Goal: Task Accomplishment & Management: Complete application form

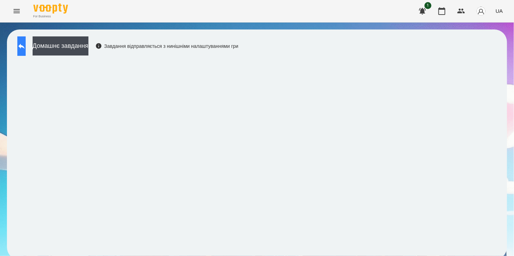
click at [21, 46] on button at bounding box center [21, 45] width 8 height 19
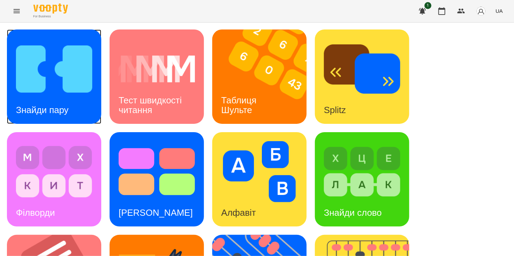
click at [59, 65] on img at bounding box center [54, 68] width 76 height 61
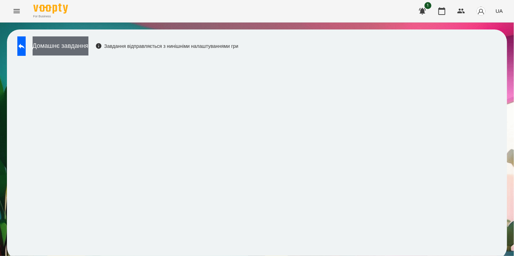
click at [88, 45] on button "Домашнє завдання" at bounding box center [61, 45] width 56 height 19
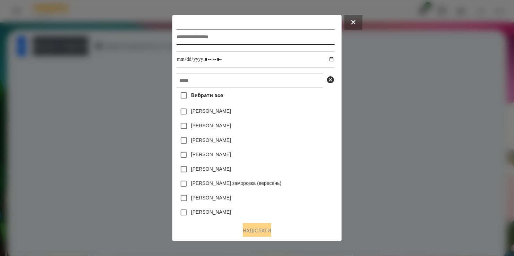
click at [196, 34] on input "text" at bounding box center [255, 37] width 158 height 16
type input "**********"
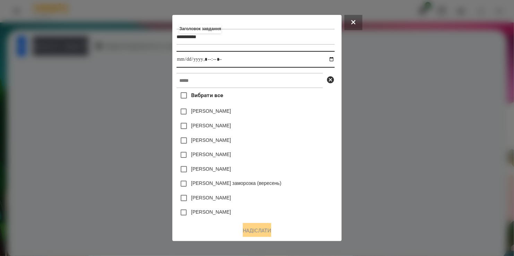
click at [334, 59] on input "datetime-local" at bounding box center [255, 59] width 158 height 17
type input "**********"
click at [295, 98] on div "Вибрати все [PERSON_NAME] [PERSON_NAME] [PERSON_NAME] [PERSON_NAME] [PERSON_NAM…" at bounding box center [255, 152] width 158 height 128
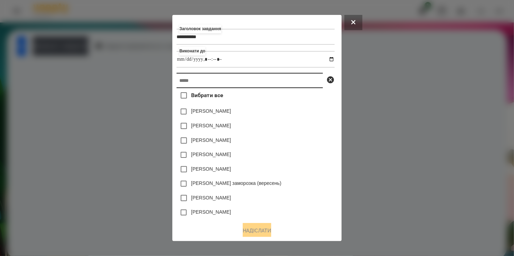
click at [237, 80] on input "text" at bounding box center [249, 80] width 146 height 15
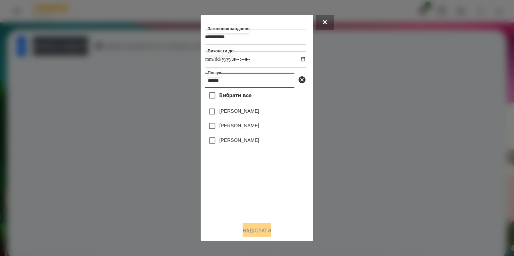
type input "******"
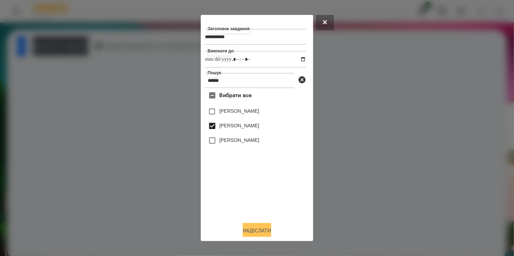
click at [254, 228] on button "Надіслати" at bounding box center [257, 230] width 28 height 15
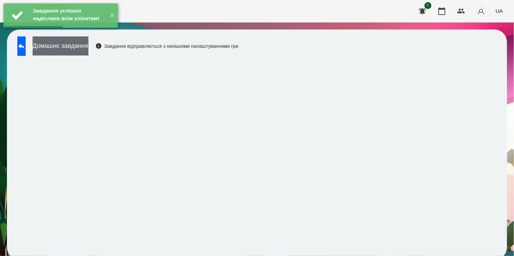
click at [81, 47] on button "Домашнє завдання" at bounding box center [61, 45] width 56 height 19
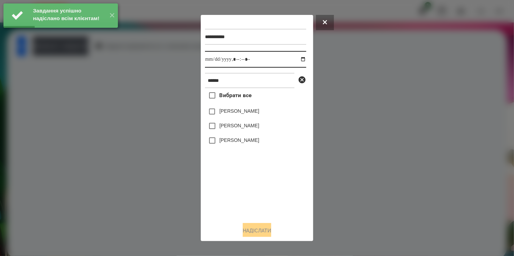
click at [296, 60] on input "datetime-local" at bounding box center [255, 59] width 101 height 17
type input "**********"
drag, startPoint x: 252, startPoint y: 184, endPoint x: 249, endPoint y: 169, distance: 15.1
click at [251, 176] on div "Вибрати все [PERSON_NAME] [PERSON_NAME] [PERSON_NAME]" at bounding box center [255, 152] width 101 height 128
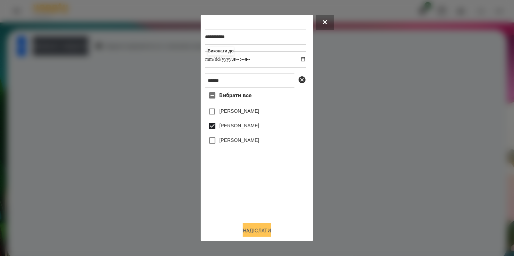
click at [262, 231] on button "Надіслати" at bounding box center [257, 230] width 28 height 15
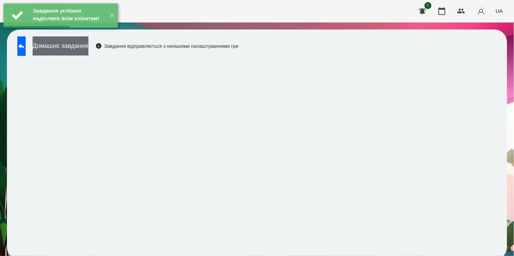
click at [83, 51] on button "Домашнє завдання" at bounding box center [61, 45] width 56 height 19
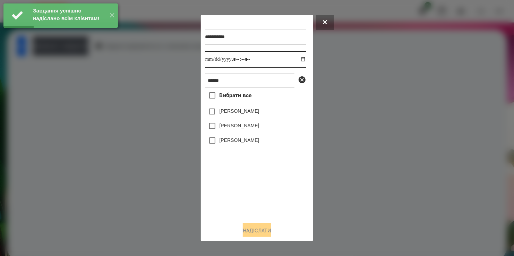
click at [296, 61] on input "datetime-local" at bounding box center [255, 59] width 101 height 17
type input "**********"
drag, startPoint x: 241, startPoint y: 175, endPoint x: 225, endPoint y: 149, distance: 30.6
click at [237, 166] on div "Вибрати все [PERSON_NAME] [PERSON_NAME] [PERSON_NAME]" at bounding box center [255, 152] width 101 height 128
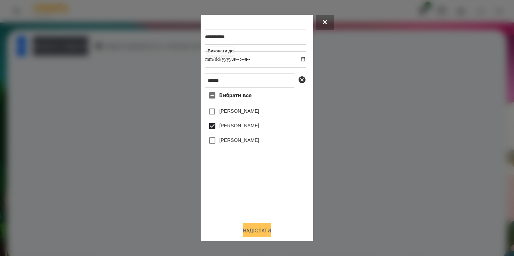
click at [252, 232] on button "Надіслати" at bounding box center [257, 230] width 28 height 15
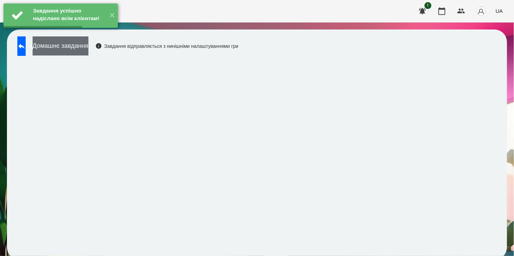
click at [81, 47] on button "Домашнє завдання" at bounding box center [61, 45] width 56 height 19
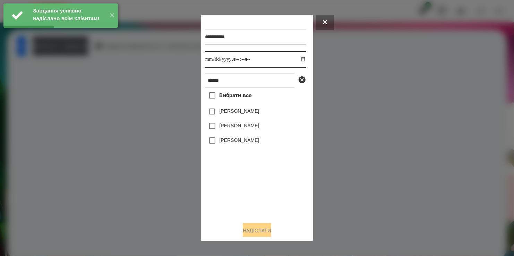
click at [295, 60] on input "datetime-local" at bounding box center [255, 59] width 101 height 17
type input "**********"
drag, startPoint x: 267, startPoint y: 196, endPoint x: 223, endPoint y: 133, distance: 76.3
click at [266, 187] on div "Вибрати все [PERSON_NAME] [PERSON_NAME] [PERSON_NAME]" at bounding box center [255, 152] width 101 height 128
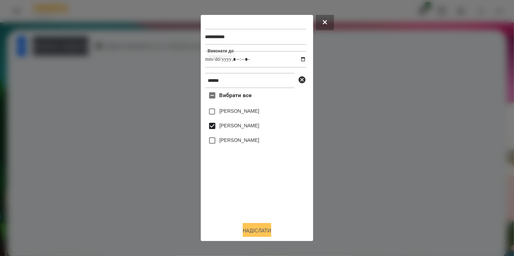
click at [257, 232] on button "Надіслати" at bounding box center [257, 230] width 28 height 15
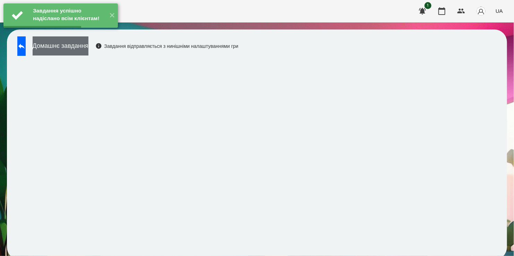
click at [85, 47] on button "Домашнє завдання" at bounding box center [61, 45] width 56 height 19
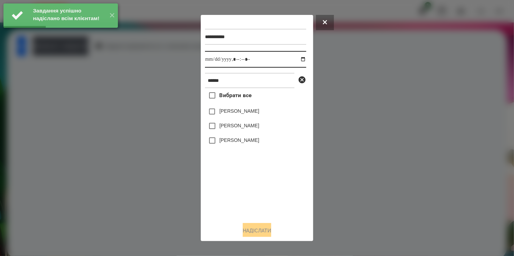
click at [298, 60] on input "datetime-local" at bounding box center [255, 59] width 101 height 17
type input "**********"
drag, startPoint x: 259, startPoint y: 201, endPoint x: 235, endPoint y: 145, distance: 60.9
click at [257, 196] on div "Вибрати все [PERSON_NAME] [PERSON_NAME] [PERSON_NAME]" at bounding box center [255, 152] width 101 height 128
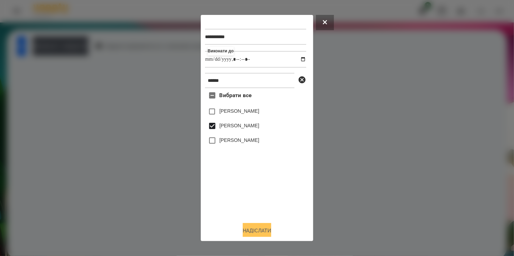
click at [254, 233] on button "Надіслати" at bounding box center [257, 230] width 28 height 15
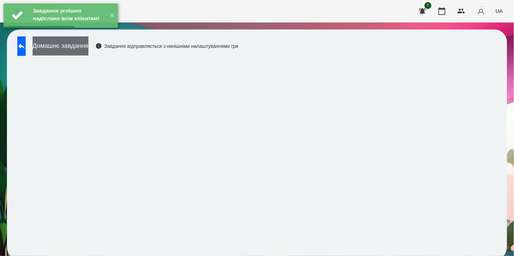
click at [86, 43] on button "Домашнє завдання" at bounding box center [61, 45] width 56 height 19
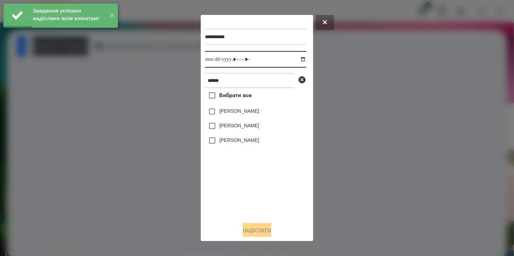
drag, startPoint x: 298, startPoint y: 61, endPoint x: 298, endPoint y: 68, distance: 7.3
click at [297, 63] on input "datetime-local" at bounding box center [255, 59] width 101 height 17
type input "**********"
drag, startPoint x: 247, startPoint y: 203, endPoint x: 248, endPoint y: 189, distance: 14.2
click at [248, 198] on div "Вибрати все [PERSON_NAME] [PERSON_NAME] [PERSON_NAME]" at bounding box center [255, 152] width 101 height 128
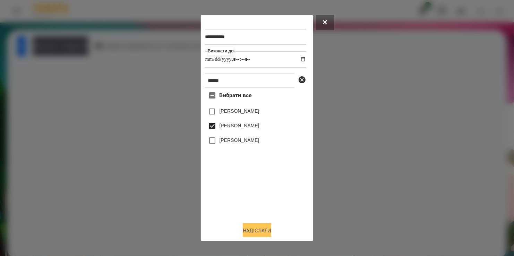
click at [259, 228] on button "Надіслати" at bounding box center [257, 230] width 28 height 15
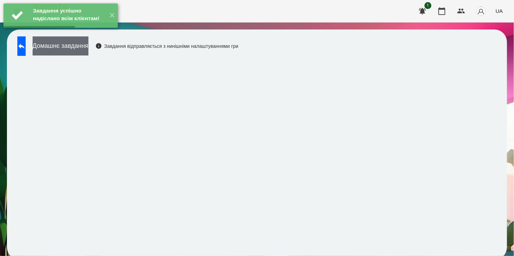
click at [88, 51] on button "Домашнє завдання" at bounding box center [61, 45] width 56 height 19
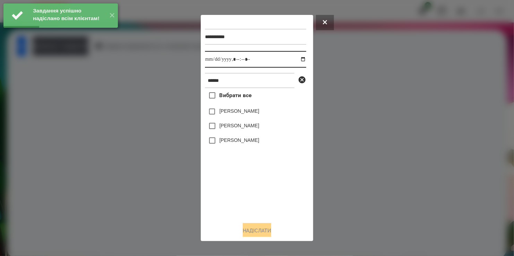
click at [299, 61] on input "datetime-local" at bounding box center [255, 59] width 101 height 17
type input "**********"
drag, startPoint x: 210, startPoint y: 217, endPoint x: 221, endPoint y: 170, distance: 48.8
click at [215, 208] on div "Вибрати все [PERSON_NAME] [PERSON_NAME] [PERSON_NAME]" at bounding box center [255, 152] width 101 height 128
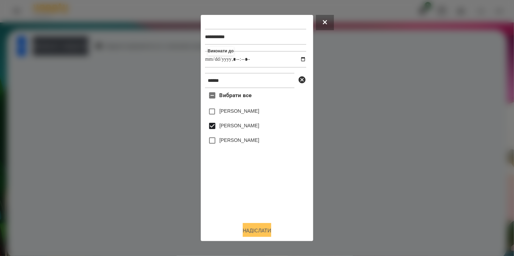
click at [254, 229] on button "Надіслати" at bounding box center [257, 230] width 28 height 15
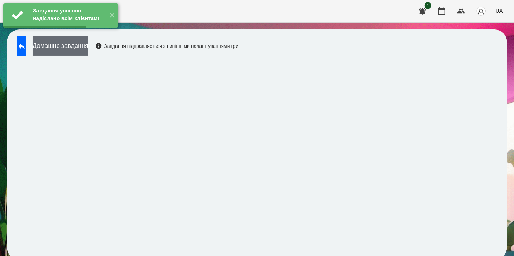
click at [81, 48] on button "Домашнє завдання" at bounding box center [61, 45] width 56 height 19
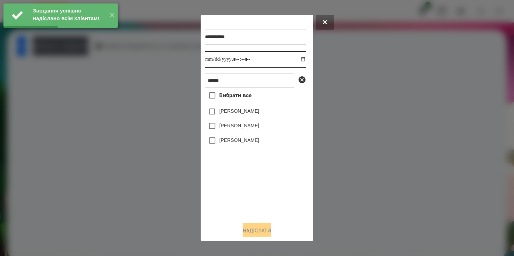
drag, startPoint x: 296, startPoint y: 60, endPoint x: 292, endPoint y: 67, distance: 7.8
click at [294, 63] on input "datetime-local" at bounding box center [255, 59] width 101 height 17
type input "**********"
drag, startPoint x: 242, startPoint y: 193, endPoint x: 223, endPoint y: 154, distance: 43.6
click at [240, 188] on div "Вибрати все [PERSON_NAME] [PERSON_NAME] [PERSON_NAME]" at bounding box center [255, 152] width 101 height 128
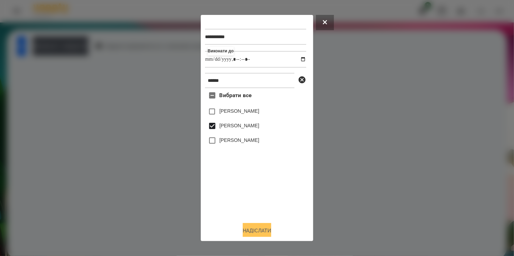
click at [265, 229] on button "Надіслати" at bounding box center [257, 230] width 28 height 15
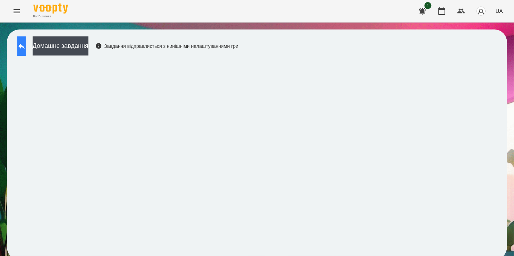
click at [22, 44] on button at bounding box center [21, 45] width 8 height 19
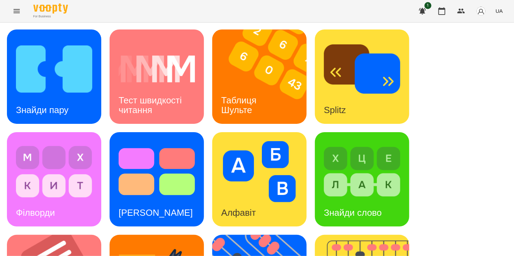
scroll to position [208, 0]
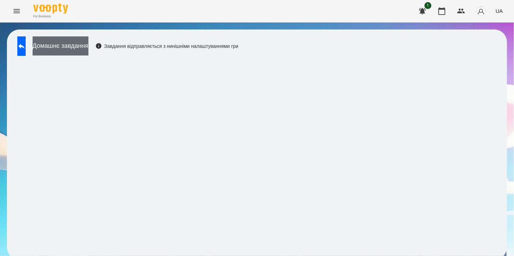
click at [84, 45] on button "Домашнє завдання" at bounding box center [61, 45] width 56 height 19
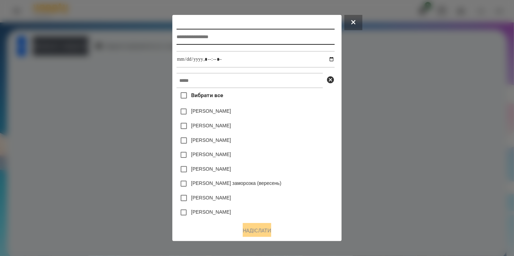
click at [224, 31] on input "text" at bounding box center [255, 37] width 158 height 16
type input "**********"
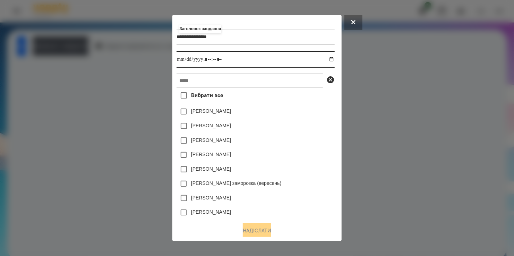
click at [331, 59] on input "datetime-local" at bounding box center [255, 59] width 158 height 17
type input "**********"
drag, startPoint x: 323, startPoint y: 147, endPoint x: 259, endPoint y: 111, distance: 73.7
click at [322, 147] on div "[PERSON_NAME]" at bounding box center [255, 140] width 158 height 15
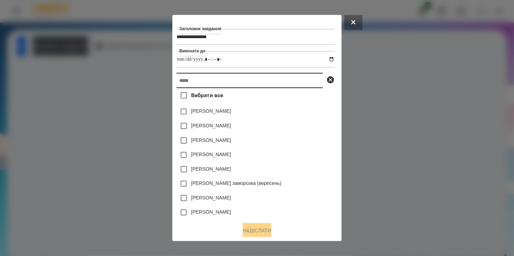
click at [240, 83] on input "text" at bounding box center [249, 80] width 146 height 15
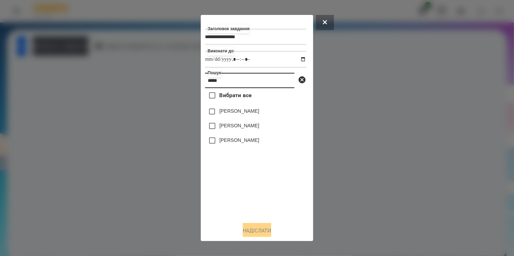
type input "*****"
click at [225, 125] on label "[PERSON_NAME]" at bounding box center [239, 125] width 40 height 7
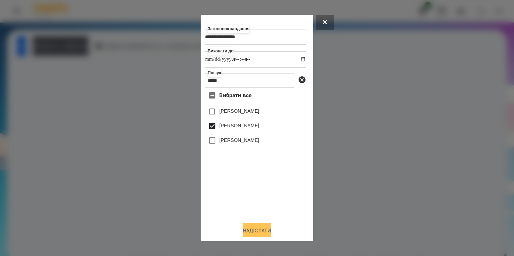
click at [253, 227] on button "Надіслати" at bounding box center [257, 230] width 28 height 15
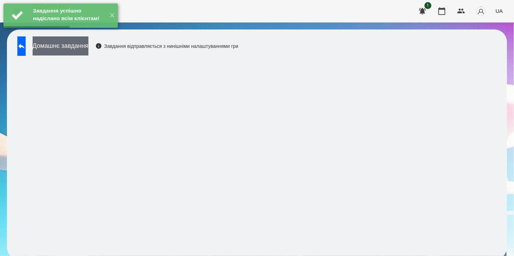
click at [88, 50] on button "Домашнє завдання" at bounding box center [61, 45] width 56 height 19
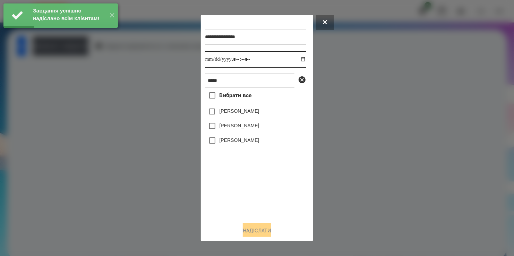
click at [297, 59] on input "datetime-local" at bounding box center [255, 59] width 101 height 17
type input "**********"
drag, startPoint x: 264, startPoint y: 199, endPoint x: 222, endPoint y: 147, distance: 67.2
click at [264, 190] on div "Вибрати все [PERSON_NAME] [PERSON_NAME] [PERSON_NAME]" at bounding box center [255, 152] width 101 height 128
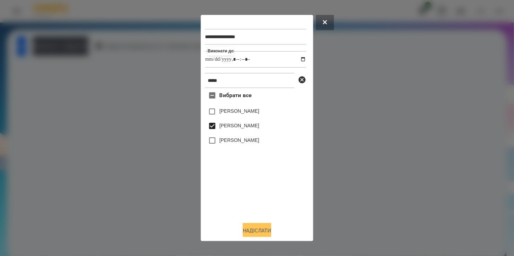
click at [258, 231] on button "Надіслати" at bounding box center [257, 230] width 28 height 15
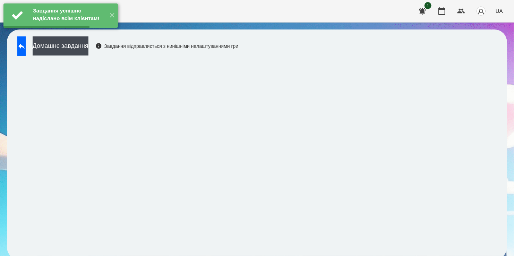
click at [80, 47] on button "Домашнє завдання" at bounding box center [61, 45] width 56 height 19
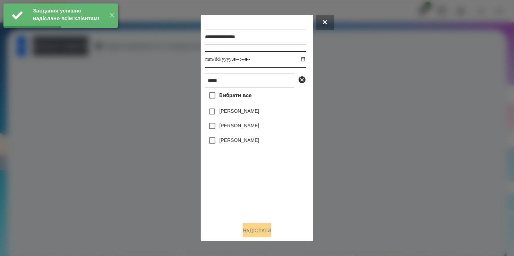
click at [296, 61] on input "datetime-local" at bounding box center [255, 59] width 101 height 17
type input "**********"
drag, startPoint x: 260, startPoint y: 203, endPoint x: 246, endPoint y: 174, distance: 32.3
click at [261, 200] on div "Вибрати все [PERSON_NAME] [PERSON_NAME] [PERSON_NAME]" at bounding box center [255, 152] width 101 height 128
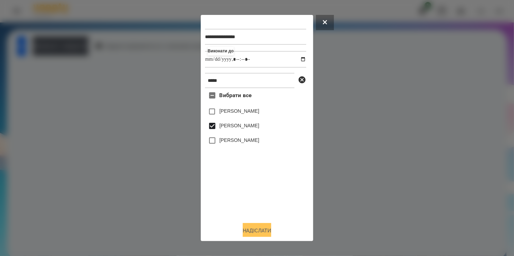
click at [262, 232] on button "Надіслати" at bounding box center [257, 230] width 28 height 15
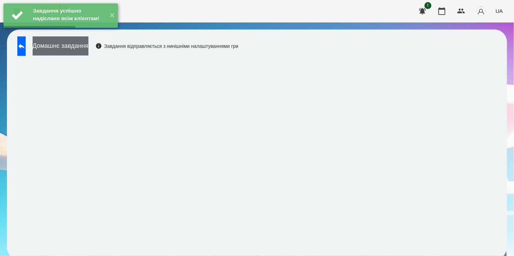
click at [74, 47] on button "Домашнє завдання" at bounding box center [61, 45] width 56 height 19
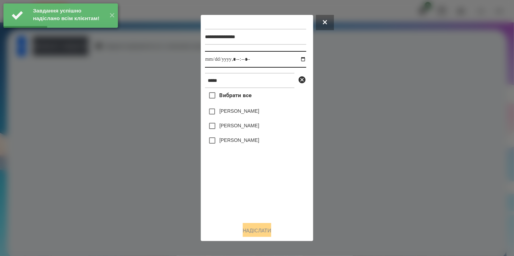
drag, startPoint x: 294, startPoint y: 57, endPoint x: 292, endPoint y: 68, distance: 11.4
click at [294, 58] on input "datetime-local" at bounding box center [255, 59] width 101 height 17
type input "**********"
drag, startPoint x: 248, startPoint y: 185, endPoint x: 238, endPoint y: 161, distance: 26.5
click at [248, 180] on div "Вибрати все [PERSON_NAME] [PERSON_NAME] [PERSON_NAME]" at bounding box center [255, 152] width 101 height 128
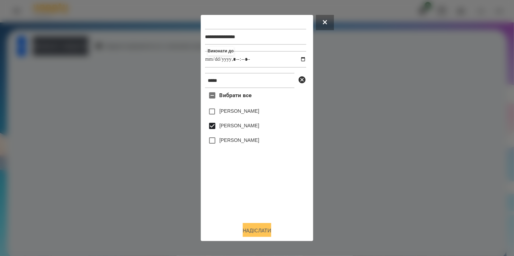
click at [263, 228] on button "Надіслати" at bounding box center [257, 230] width 28 height 15
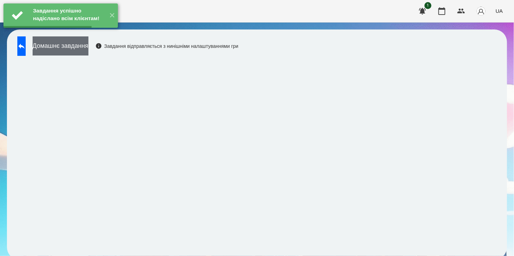
click at [83, 49] on button "Домашнє завдання" at bounding box center [61, 45] width 56 height 19
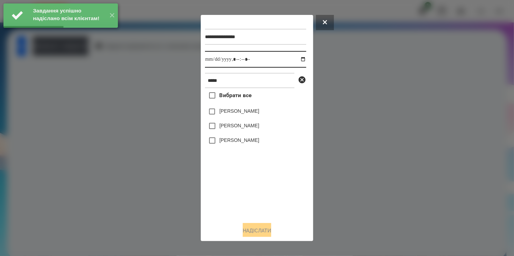
click at [297, 60] on input "datetime-local" at bounding box center [255, 59] width 101 height 17
type input "**********"
drag, startPoint x: 246, startPoint y: 201, endPoint x: 240, endPoint y: 155, distance: 46.6
click at [248, 195] on div "Вибрати все [PERSON_NAME] [PERSON_NAME] [PERSON_NAME]" at bounding box center [255, 152] width 101 height 128
click at [219, 124] on label "[PERSON_NAME]" at bounding box center [239, 125] width 40 height 7
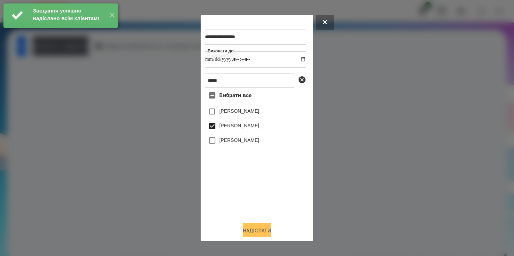
click at [251, 231] on button "Надіслати" at bounding box center [257, 230] width 28 height 15
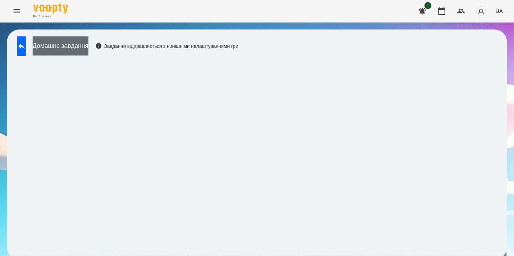
click at [88, 50] on button "Домашнє завдання" at bounding box center [61, 45] width 56 height 19
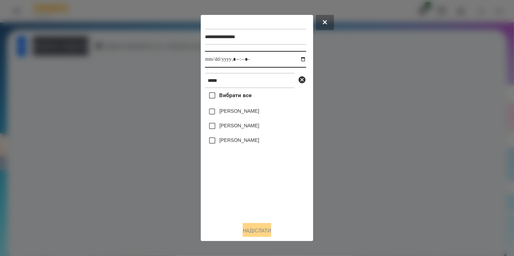
click at [296, 60] on input "datetime-local" at bounding box center [255, 59] width 101 height 17
type input "**********"
drag, startPoint x: 259, startPoint y: 193, endPoint x: 237, endPoint y: 162, distance: 38.4
click at [259, 188] on div "Вибрати все [PERSON_NAME] [PERSON_NAME] [PERSON_NAME]" at bounding box center [255, 152] width 101 height 128
click at [225, 124] on label "[PERSON_NAME]" at bounding box center [239, 125] width 40 height 7
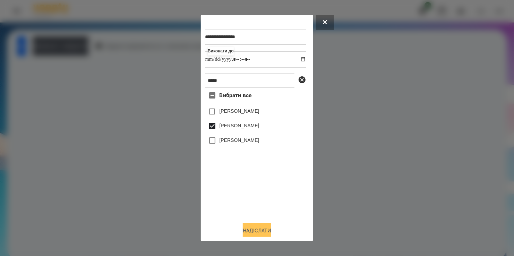
click at [253, 231] on button "Надіслати" at bounding box center [257, 230] width 28 height 15
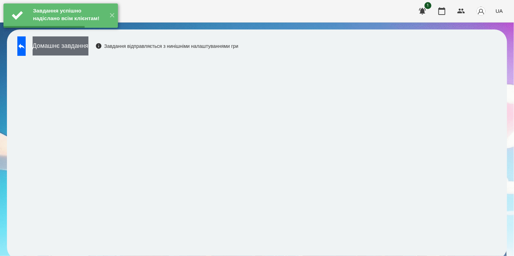
drag, startPoint x: 76, startPoint y: 47, endPoint x: 80, endPoint y: 48, distance: 4.2
click at [80, 48] on button "Домашнє завдання" at bounding box center [61, 45] width 56 height 19
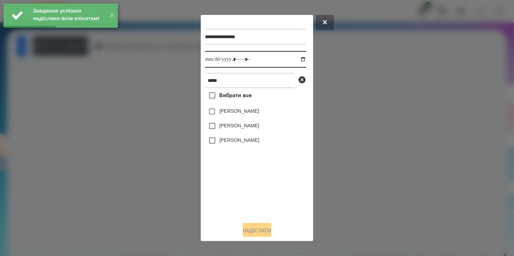
drag, startPoint x: 298, startPoint y: 60, endPoint x: 286, endPoint y: 69, distance: 14.6
click at [297, 60] on input "datetime-local" at bounding box center [255, 59] width 101 height 17
type input "**********"
drag, startPoint x: 232, startPoint y: 189, endPoint x: 229, endPoint y: 151, distance: 37.9
click at [234, 185] on div "Вибрати все [PERSON_NAME] [PERSON_NAME] [PERSON_NAME]" at bounding box center [255, 152] width 101 height 128
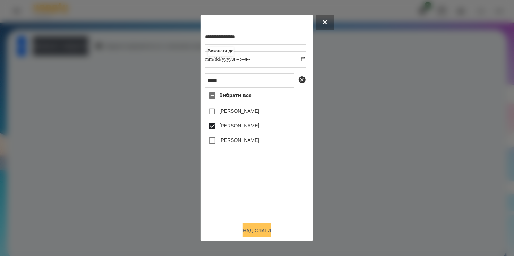
click at [260, 229] on button "Надіслати" at bounding box center [257, 230] width 28 height 15
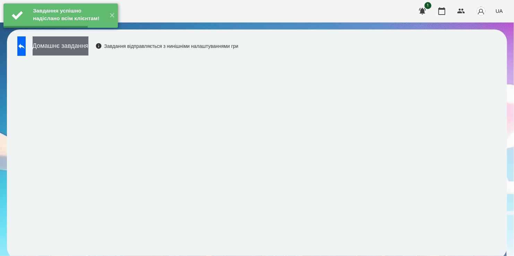
click at [76, 45] on button "Домашнє завдання" at bounding box center [61, 45] width 56 height 19
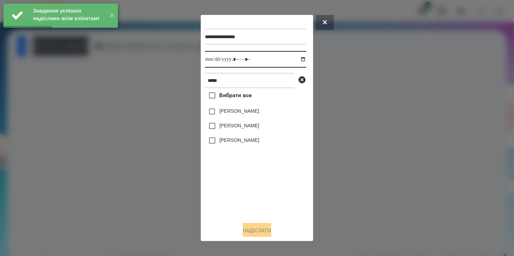
drag, startPoint x: 296, startPoint y: 60, endPoint x: 290, endPoint y: 68, distance: 9.6
click at [296, 61] on input "datetime-local" at bounding box center [255, 59] width 101 height 17
type input "**********"
drag, startPoint x: 249, startPoint y: 208, endPoint x: 238, endPoint y: 162, distance: 47.1
click at [250, 200] on div "Вибрати все [PERSON_NAME] [PERSON_NAME] [PERSON_NAME]" at bounding box center [255, 152] width 101 height 128
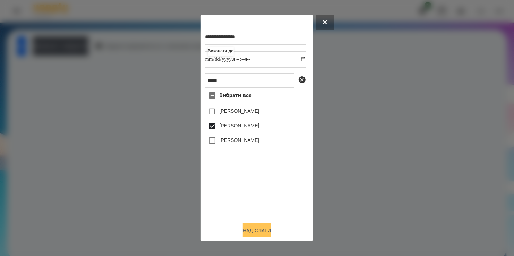
click at [258, 231] on button "Надіслати" at bounding box center [257, 230] width 28 height 15
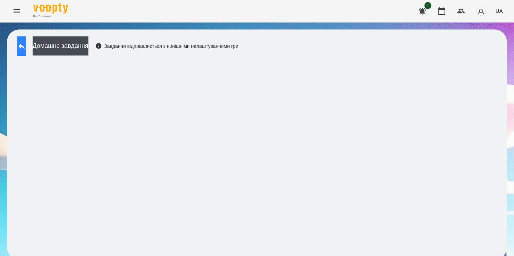
click at [22, 47] on button at bounding box center [21, 45] width 8 height 19
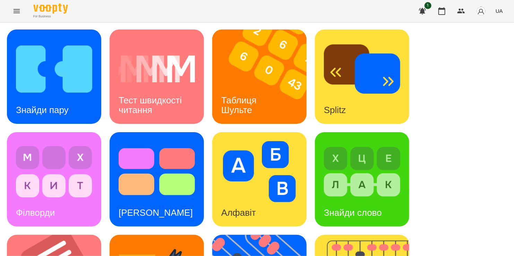
scroll to position [208, 0]
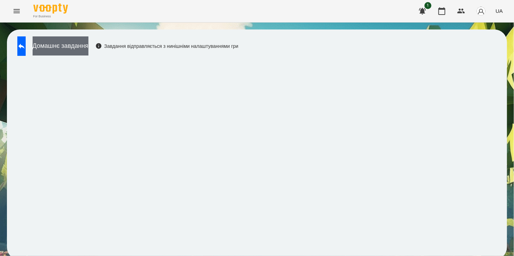
click at [69, 44] on button "Домашнє завдання" at bounding box center [61, 45] width 56 height 19
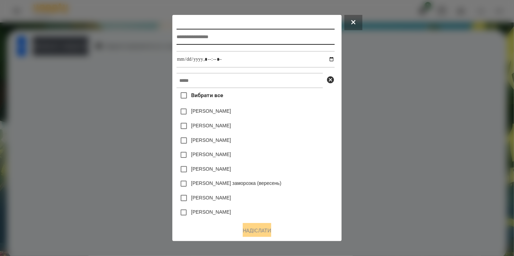
click at [187, 39] on input "text" at bounding box center [255, 37] width 158 height 16
type input "**********"
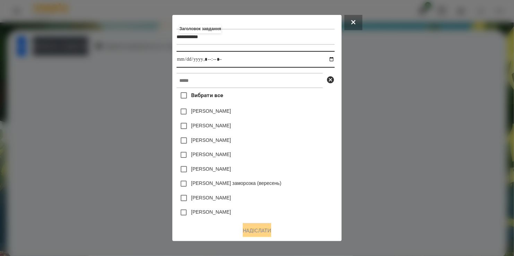
click at [330, 60] on input "datetime-local" at bounding box center [255, 59] width 158 height 17
type input "**********"
click at [303, 133] on div "[PERSON_NAME]" at bounding box center [255, 126] width 158 height 15
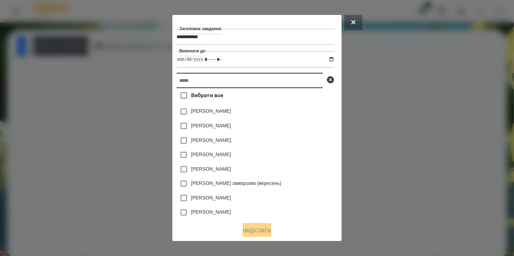
click at [212, 86] on input "text" at bounding box center [249, 80] width 146 height 15
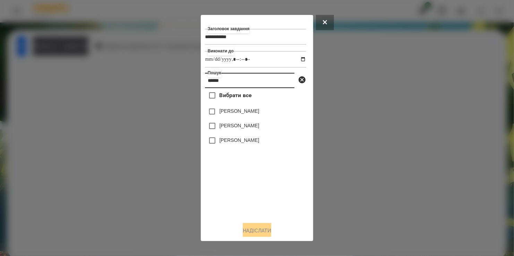
type input "******"
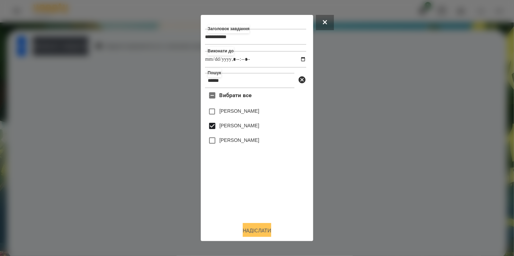
click at [264, 231] on button "Надіслати" at bounding box center [257, 230] width 28 height 15
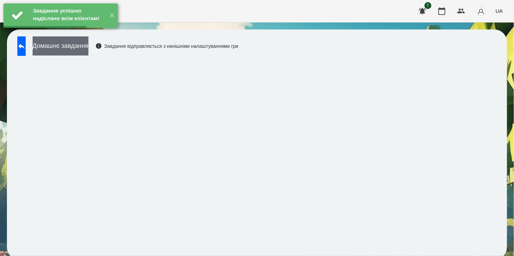
click at [82, 48] on button "Домашнє завдання" at bounding box center [61, 45] width 56 height 19
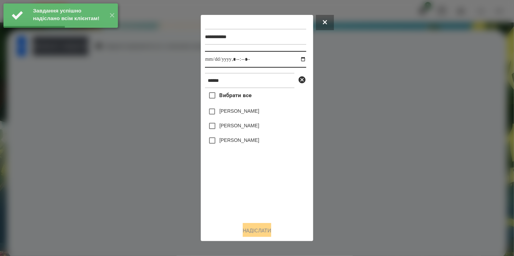
click at [295, 59] on input "datetime-local" at bounding box center [255, 59] width 101 height 17
type input "**********"
drag, startPoint x: 245, startPoint y: 187, endPoint x: 227, endPoint y: 147, distance: 43.4
click at [244, 177] on div "Вибрати все [PERSON_NAME] [PERSON_NAME] [PERSON_NAME]" at bounding box center [255, 152] width 101 height 128
click at [254, 229] on button "Надіслати" at bounding box center [257, 230] width 28 height 15
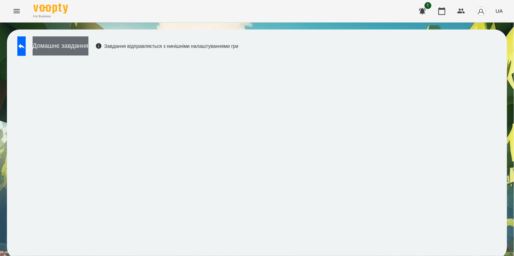
click at [87, 47] on button "Домашнє завдання" at bounding box center [61, 45] width 56 height 19
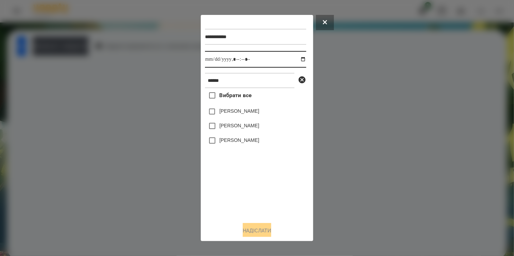
click at [298, 60] on input "datetime-local" at bounding box center [255, 59] width 101 height 17
type input "**********"
click at [236, 179] on div "Вибрати все [PERSON_NAME] [PERSON_NAME] [PERSON_NAME]" at bounding box center [255, 152] width 101 height 128
click at [223, 125] on label "[PERSON_NAME]" at bounding box center [239, 125] width 40 height 7
click at [261, 228] on button "Надіслати" at bounding box center [257, 230] width 28 height 15
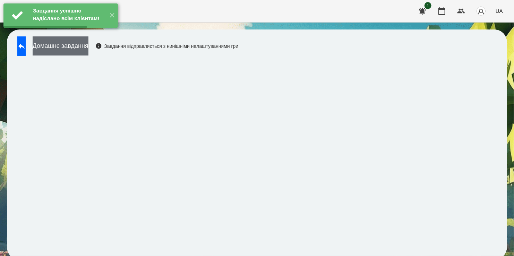
click at [83, 48] on button "Домашнє завдання" at bounding box center [61, 45] width 56 height 19
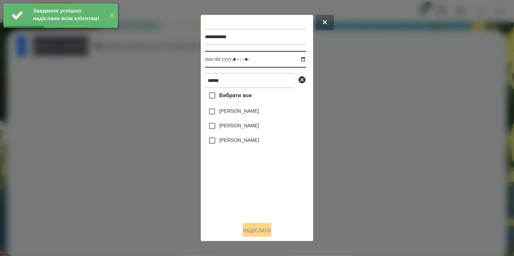
click at [297, 59] on input "datetime-local" at bounding box center [255, 59] width 101 height 17
type input "**********"
drag, startPoint x: 245, startPoint y: 191, endPoint x: 246, endPoint y: 179, distance: 12.2
click at [246, 189] on div "Вибрати все [PERSON_NAME] [PERSON_NAME] [PERSON_NAME]" at bounding box center [255, 152] width 101 height 128
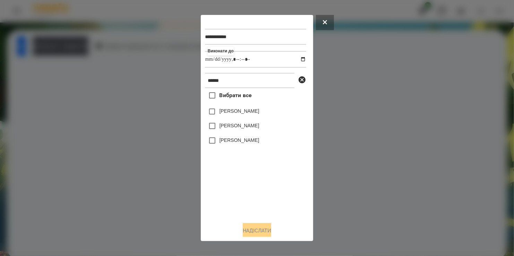
click at [219, 125] on label "[PERSON_NAME]" at bounding box center [239, 125] width 40 height 7
click at [262, 228] on button "Надіслати" at bounding box center [257, 230] width 28 height 15
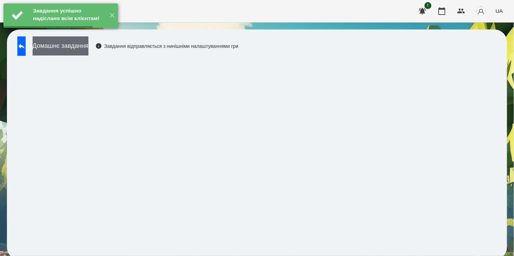
click at [88, 51] on button "Домашнє завдання" at bounding box center [61, 45] width 56 height 19
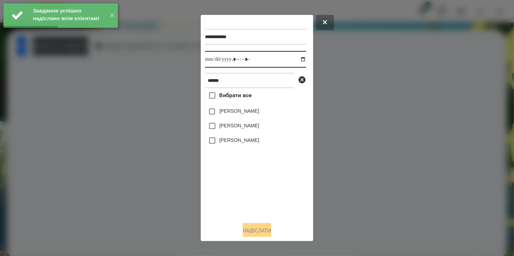
click at [297, 61] on input "datetime-local" at bounding box center [255, 59] width 101 height 17
type input "**********"
drag, startPoint x: 249, startPoint y: 204, endPoint x: 251, endPoint y: 189, distance: 15.8
click at [251, 195] on div "Вибрати все [PERSON_NAME] [PERSON_NAME] [PERSON_NAME]" at bounding box center [255, 152] width 101 height 128
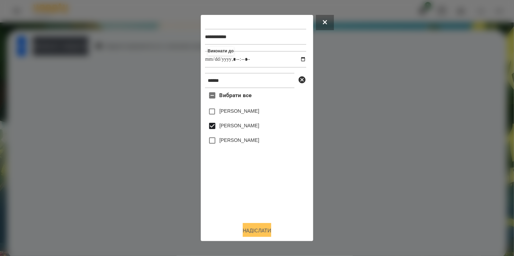
click at [253, 230] on button "Надіслати" at bounding box center [257, 230] width 28 height 15
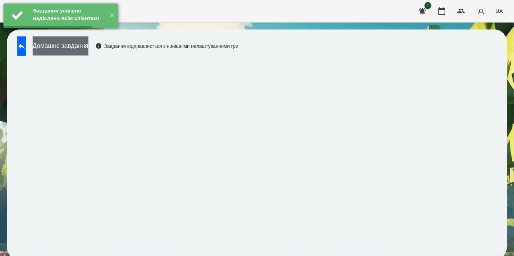
click at [88, 48] on button "Домашнє завдання" at bounding box center [61, 45] width 56 height 19
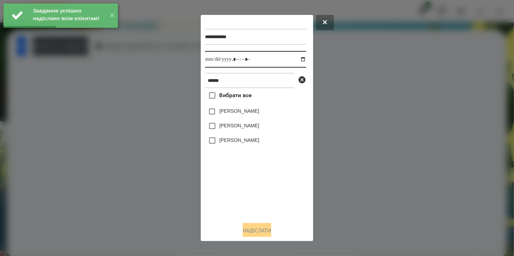
click at [296, 60] on input "datetime-local" at bounding box center [255, 59] width 101 height 17
type input "**********"
drag, startPoint x: 266, startPoint y: 200, endPoint x: 233, endPoint y: 157, distance: 54.1
click at [266, 198] on div "Вибрати все [PERSON_NAME] [PERSON_NAME] [PERSON_NAME]" at bounding box center [255, 152] width 101 height 128
click at [259, 227] on button "Надіслати" at bounding box center [257, 230] width 28 height 15
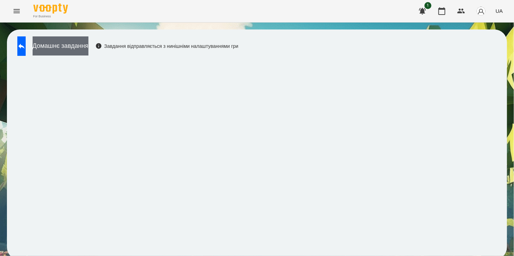
click at [86, 43] on button "Домашнє завдання" at bounding box center [61, 45] width 56 height 19
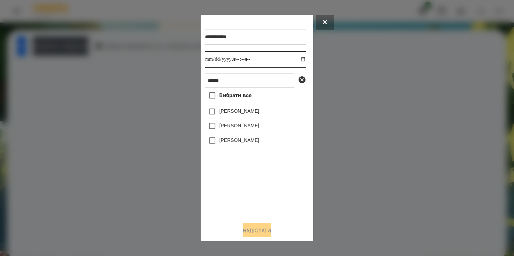
drag, startPoint x: 297, startPoint y: 61, endPoint x: 298, endPoint y: 67, distance: 6.3
click at [297, 61] on input "datetime-local" at bounding box center [255, 59] width 101 height 17
type input "**********"
drag, startPoint x: 223, startPoint y: 184, endPoint x: 229, endPoint y: 122, distance: 62.0
click at [225, 177] on div "Вибрати все [PERSON_NAME] [PERSON_NAME] [PERSON_NAME]" at bounding box center [255, 152] width 101 height 128
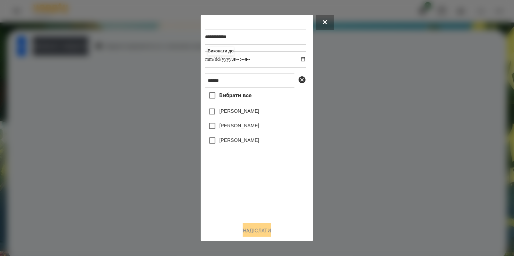
click at [222, 128] on label "[PERSON_NAME]" at bounding box center [239, 125] width 40 height 7
click at [256, 231] on button "Надіслати" at bounding box center [257, 230] width 28 height 15
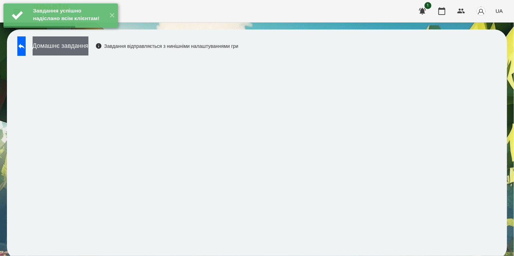
click at [83, 47] on button "Домашнє завдання" at bounding box center [61, 45] width 56 height 19
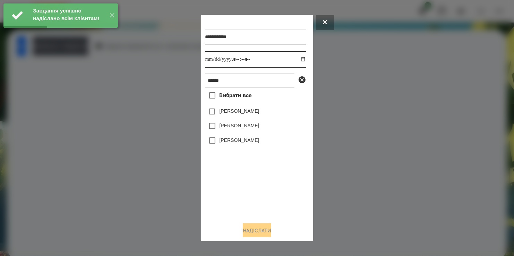
click at [298, 59] on input "datetime-local" at bounding box center [255, 59] width 101 height 17
type input "**********"
drag, startPoint x: 244, startPoint y: 221, endPoint x: 235, endPoint y: 180, distance: 41.4
click at [244, 214] on div "**********" at bounding box center [257, 127] width 104 height 217
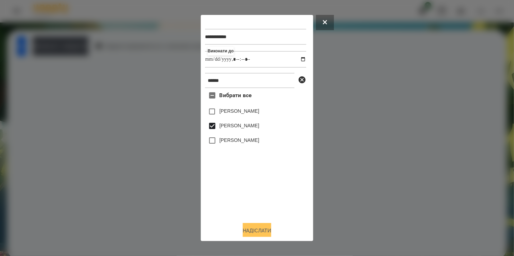
click at [260, 228] on button "Надіслати" at bounding box center [257, 230] width 28 height 15
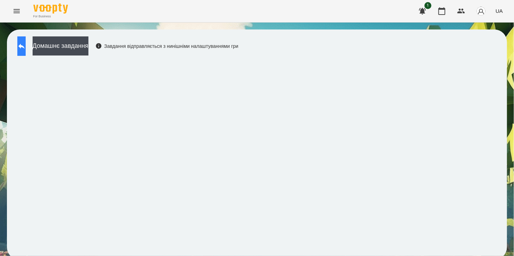
click at [23, 40] on button at bounding box center [21, 45] width 8 height 19
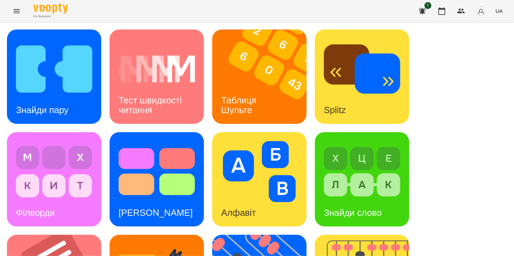
scroll to position [277, 0]
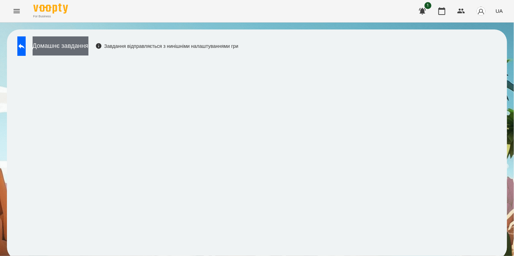
click at [85, 45] on button "Домашнє завдання" at bounding box center [61, 45] width 56 height 19
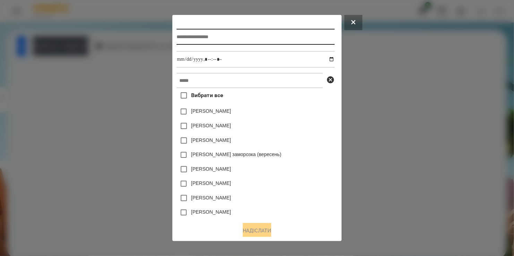
click at [186, 38] on input "text" at bounding box center [255, 37] width 158 height 16
type input "*********"
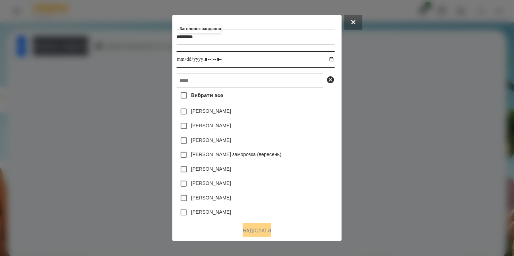
click at [331, 61] on input "datetime-local" at bounding box center [255, 59] width 158 height 17
type input "**********"
drag, startPoint x: 303, startPoint y: 116, endPoint x: 240, endPoint y: 89, distance: 68.6
click at [300, 114] on div "[PERSON_NAME]" at bounding box center [255, 111] width 158 height 15
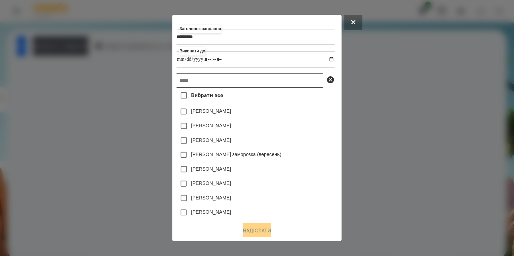
click at [240, 87] on input "text" at bounding box center [249, 80] width 146 height 15
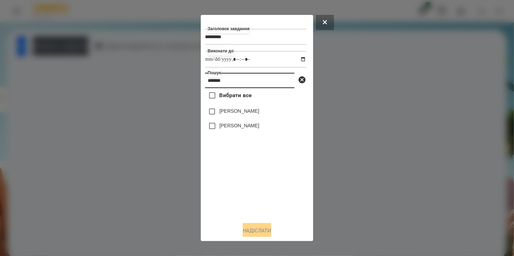
type input "*******"
click at [236, 127] on label "[PERSON_NAME]" at bounding box center [239, 125] width 40 height 7
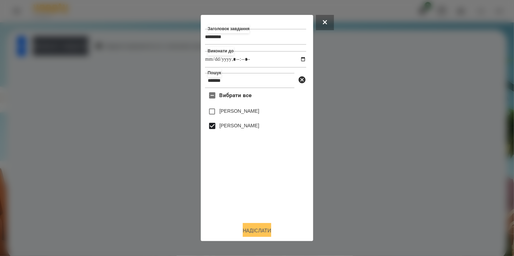
click at [257, 228] on button "Надіслати" at bounding box center [257, 230] width 28 height 15
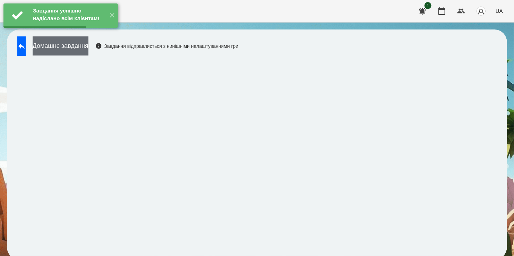
click at [82, 49] on button "Домашнє завдання" at bounding box center [61, 45] width 56 height 19
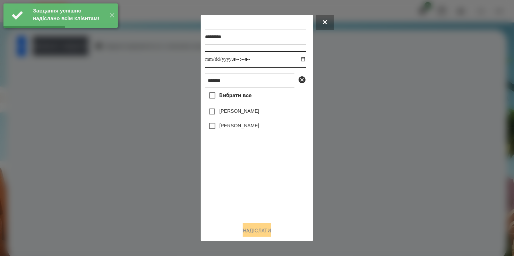
click at [297, 60] on input "datetime-local" at bounding box center [255, 59] width 101 height 17
type input "**********"
drag, startPoint x: 248, startPoint y: 189, endPoint x: 236, endPoint y: 167, distance: 24.8
click at [247, 183] on div "Вибрати все [PERSON_NAME] [PERSON_NAME]" at bounding box center [255, 152] width 101 height 128
click at [262, 231] on button "Надіслати" at bounding box center [257, 230] width 28 height 15
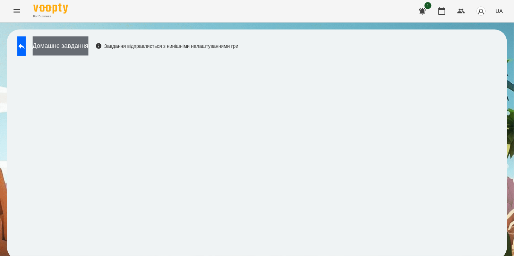
click at [76, 44] on button "Домашнє завдання" at bounding box center [61, 45] width 56 height 19
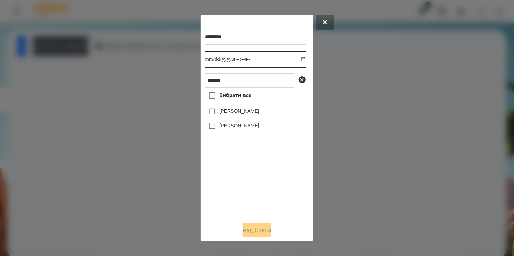
click at [295, 61] on input "datetime-local" at bounding box center [255, 59] width 101 height 17
type input "**********"
drag, startPoint x: 251, startPoint y: 185, endPoint x: 216, endPoint y: 139, distance: 57.6
click at [249, 179] on div "Вибрати все [PERSON_NAME] [PERSON_NAME]" at bounding box center [255, 152] width 101 height 128
click at [254, 232] on button "Надіслати" at bounding box center [257, 230] width 28 height 15
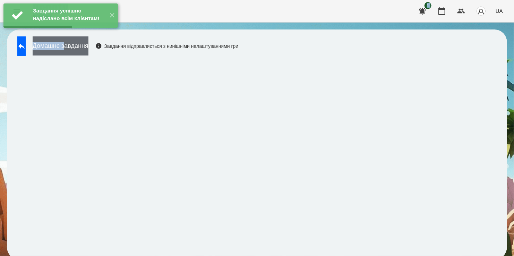
click at [87, 42] on div "Завдання успішно надіслано всім клієнтам! ✕ For Business 1 UA Домашнє завдання …" at bounding box center [257, 133] width 514 height 267
click at [87, 49] on button "Домашнє завдання" at bounding box center [61, 45] width 56 height 19
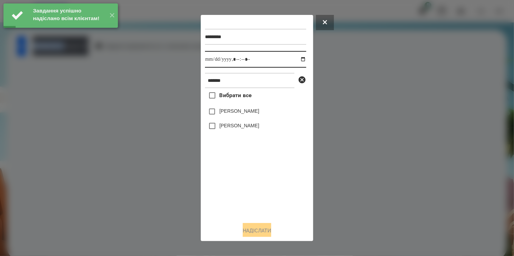
click at [297, 60] on input "datetime-local" at bounding box center [255, 59] width 101 height 17
type input "**********"
drag, startPoint x: 261, startPoint y: 197, endPoint x: 235, endPoint y: 161, distance: 44.0
click at [260, 190] on div "Вибрати все [PERSON_NAME] [PERSON_NAME]" at bounding box center [255, 152] width 101 height 128
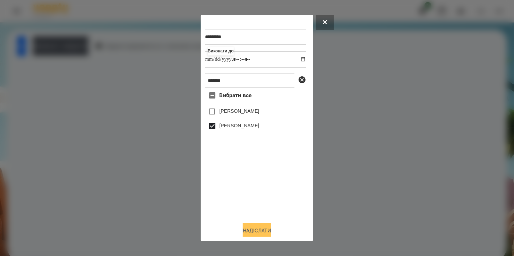
click at [263, 229] on button "Надіслати" at bounding box center [257, 230] width 28 height 15
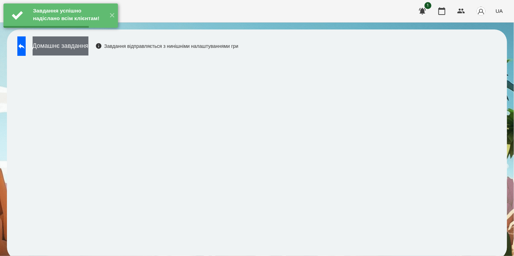
click at [85, 46] on button "Домашнє завдання" at bounding box center [61, 45] width 56 height 19
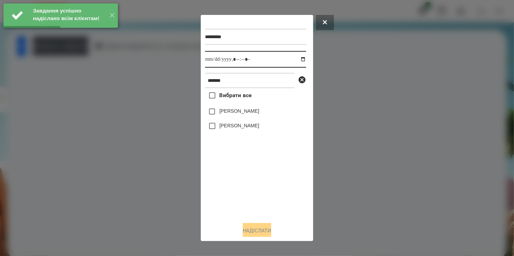
drag, startPoint x: 296, startPoint y: 61, endPoint x: 295, endPoint y: 68, distance: 7.0
click at [296, 61] on input "datetime-local" at bounding box center [255, 59] width 101 height 17
type input "**********"
drag, startPoint x: 242, startPoint y: 185, endPoint x: 222, endPoint y: 151, distance: 39.6
click at [240, 178] on div "Вибрати все [PERSON_NAME] [PERSON_NAME]" at bounding box center [255, 152] width 101 height 128
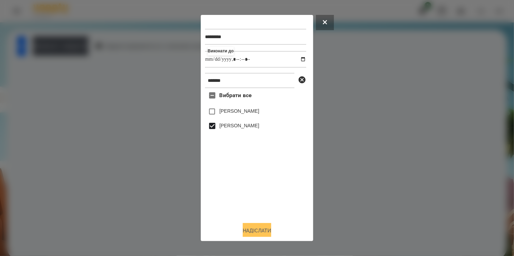
click at [246, 231] on button "Надіслати" at bounding box center [257, 230] width 28 height 15
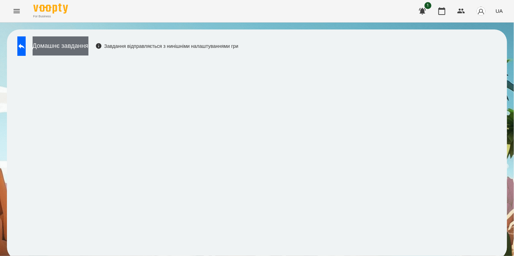
click at [76, 49] on button "Домашнє завдання" at bounding box center [61, 45] width 56 height 19
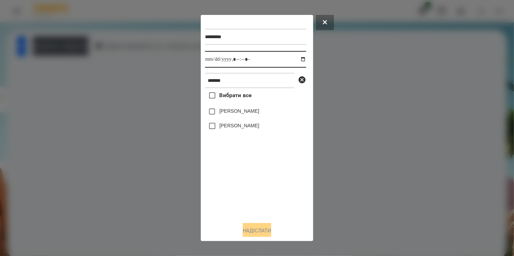
click at [299, 60] on input "datetime-local" at bounding box center [255, 59] width 101 height 17
type input "**********"
drag, startPoint x: 264, startPoint y: 193, endPoint x: 258, endPoint y: 168, distance: 26.5
click at [264, 184] on div "Вибрати все [PERSON_NAME] [PERSON_NAME]" at bounding box center [255, 152] width 101 height 128
click at [257, 228] on button "Надіслати" at bounding box center [257, 230] width 28 height 15
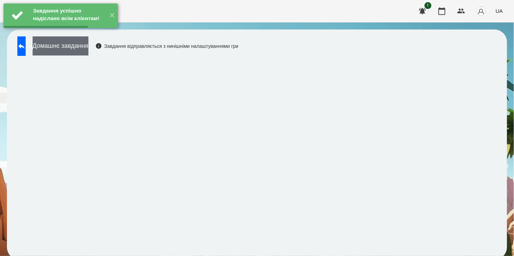
click at [73, 49] on button "Домашнє завдання" at bounding box center [61, 45] width 56 height 19
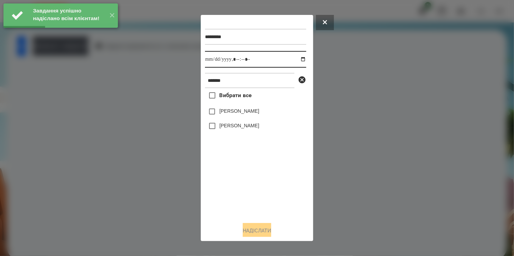
click at [297, 60] on input "datetime-local" at bounding box center [255, 59] width 101 height 17
type input "**********"
drag, startPoint x: 242, startPoint y: 198, endPoint x: 228, endPoint y: 138, distance: 61.6
click at [242, 188] on div "Вибрати все [PERSON_NAME] [PERSON_NAME]" at bounding box center [255, 152] width 101 height 128
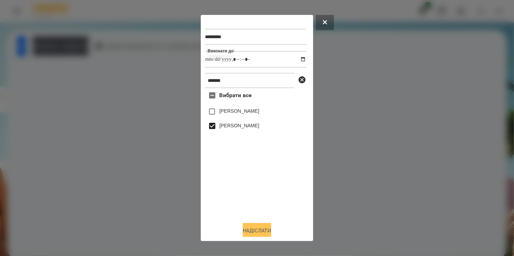
click at [262, 232] on button "Надіслати" at bounding box center [257, 230] width 28 height 15
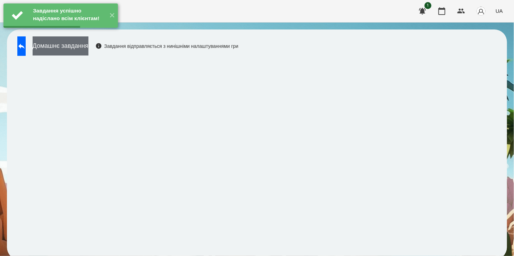
click at [84, 45] on button "Домашнє завдання" at bounding box center [61, 45] width 56 height 19
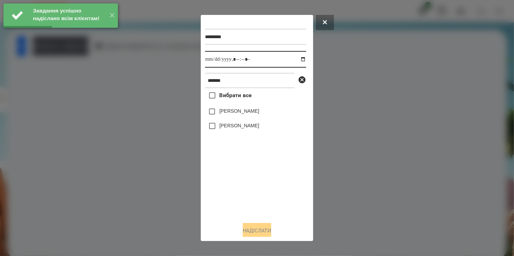
drag, startPoint x: 295, startPoint y: 58, endPoint x: 290, endPoint y: 68, distance: 11.0
click at [295, 58] on input "datetime-local" at bounding box center [255, 59] width 101 height 17
type input "**********"
drag, startPoint x: 238, startPoint y: 172, endPoint x: 221, endPoint y: 133, distance: 42.1
click at [238, 168] on div "Вибрати все [PERSON_NAME] [PERSON_NAME]" at bounding box center [255, 152] width 101 height 128
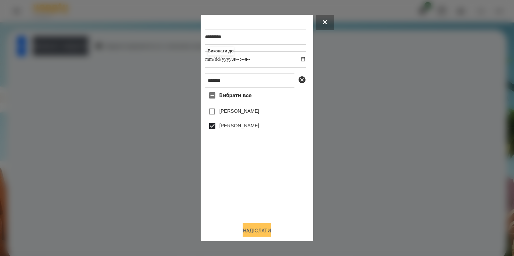
click at [260, 232] on button "Надіслати" at bounding box center [257, 230] width 28 height 15
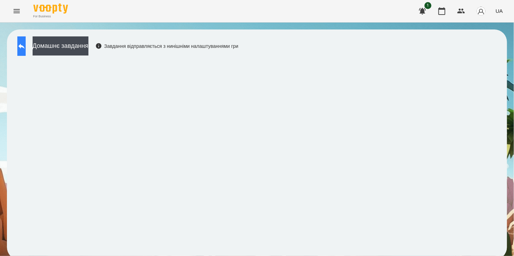
click at [26, 48] on icon at bounding box center [21, 46] width 8 height 8
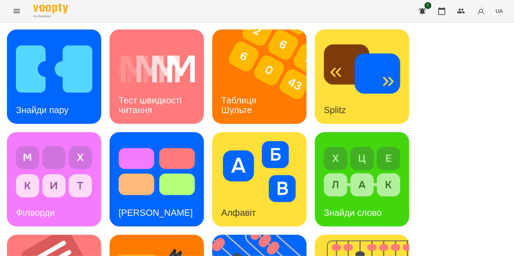
scroll to position [243, 0]
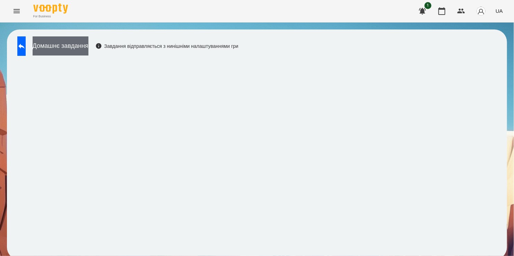
click at [65, 39] on button "Домашнє завдання" at bounding box center [61, 45] width 56 height 19
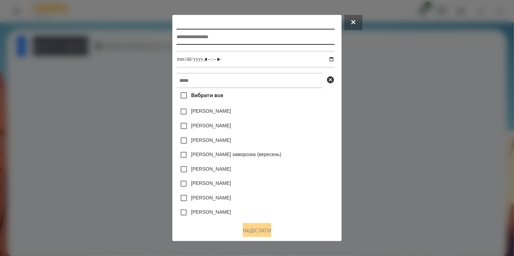
click at [234, 40] on input "text" at bounding box center [255, 37] width 158 height 16
type input "*******"
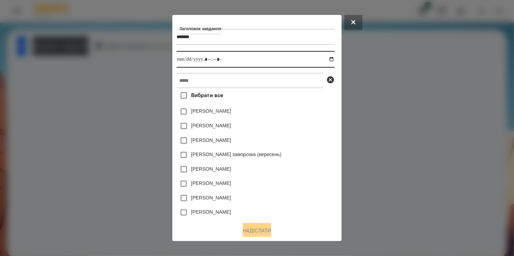
click at [330, 59] on input "datetime-local" at bounding box center [255, 59] width 158 height 17
type input "**********"
drag, startPoint x: 308, startPoint y: 129, endPoint x: 304, endPoint y: 123, distance: 6.5
click at [304, 123] on div "[PERSON_NAME]" at bounding box center [255, 126] width 158 height 15
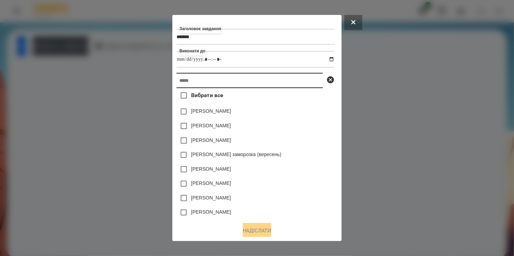
click at [236, 78] on input "text" at bounding box center [249, 80] width 146 height 15
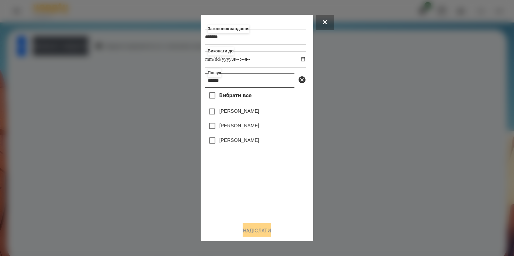
type input "******"
click at [219, 126] on label "[PERSON_NAME]" at bounding box center [239, 125] width 40 height 7
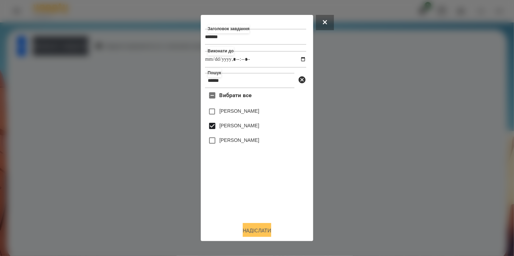
click at [263, 232] on button "Надіслати" at bounding box center [257, 230] width 28 height 15
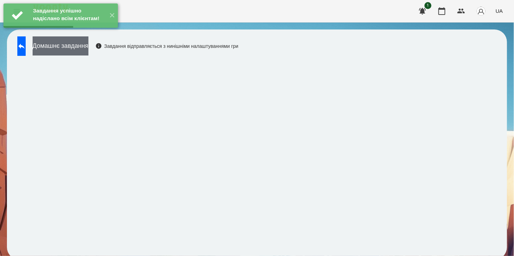
click at [83, 50] on button "Домашнє завдання" at bounding box center [61, 45] width 56 height 19
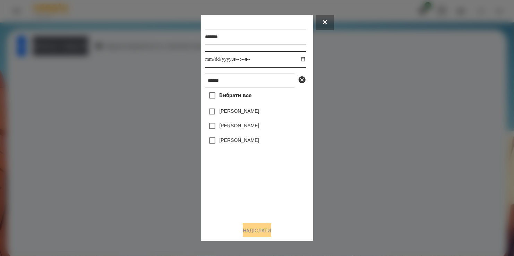
click at [297, 59] on input "datetime-local" at bounding box center [255, 59] width 101 height 17
type input "**********"
drag, startPoint x: 258, startPoint y: 185, endPoint x: 249, endPoint y: 168, distance: 19.2
click at [259, 185] on div "Вибрати все [PERSON_NAME] [PERSON_NAME] [PERSON_NAME]" at bounding box center [255, 152] width 101 height 128
click at [219, 129] on label "[PERSON_NAME]" at bounding box center [239, 125] width 40 height 7
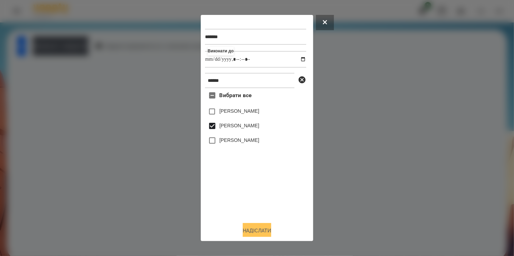
click at [260, 227] on button "Надіслати" at bounding box center [257, 230] width 28 height 15
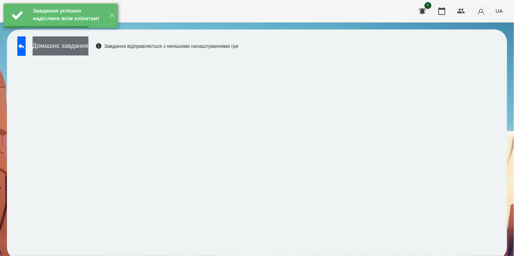
click at [77, 45] on button "Домашнє завдання" at bounding box center [61, 45] width 56 height 19
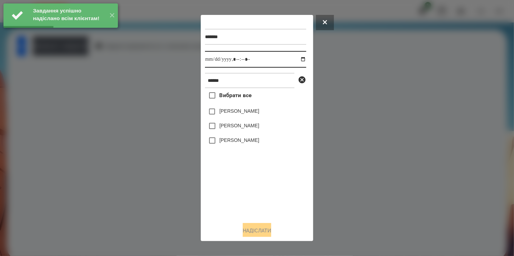
click at [298, 59] on input "datetime-local" at bounding box center [255, 59] width 101 height 17
type input "**********"
drag, startPoint x: 253, startPoint y: 199, endPoint x: 253, endPoint y: 184, distance: 15.6
click at [253, 192] on div "Вибрати все [PERSON_NAME] [PERSON_NAME] [PERSON_NAME]" at bounding box center [255, 152] width 101 height 128
click at [222, 129] on label "[PERSON_NAME]" at bounding box center [239, 125] width 40 height 7
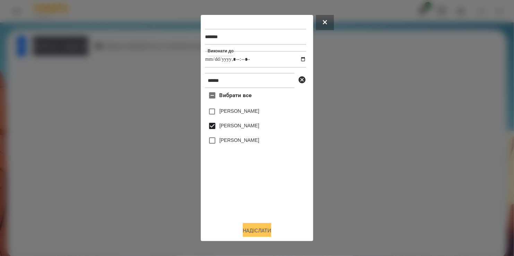
click at [261, 231] on button "Надіслати" at bounding box center [257, 230] width 28 height 15
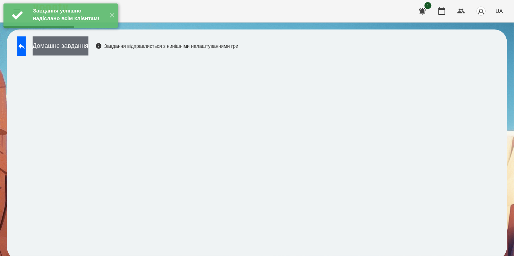
click at [83, 47] on button "Домашнє завдання" at bounding box center [61, 45] width 56 height 19
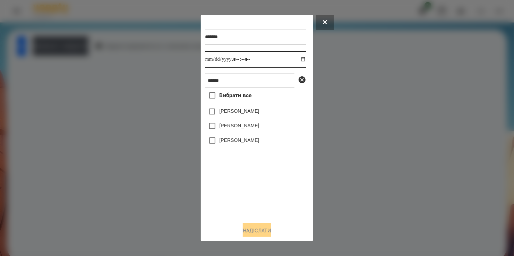
click at [298, 60] on input "datetime-local" at bounding box center [255, 59] width 101 height 17
type input "**********"
drag, startPoint x: 249, startPoint y: 192, endPoint x: 248, endPoint y: 166, distance: 26.4
click at [251, 182] on div "Вибрати все [PERSON_NAME] [PERSON_NAME] [PERSON_NAME]" at bounding box center [255, 152] width 101 height 128
click at [263, 231] on button "Надіслати" at bounding box center [257, 230] width 28 height 15
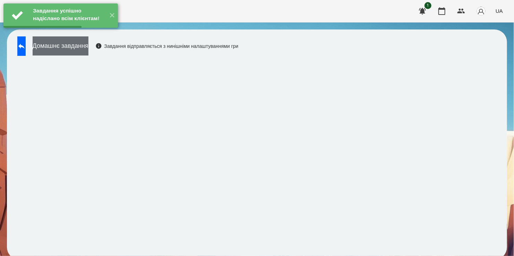
click at [71, 43] on button "Домашнє завдання" at bounding box center [61, 45] width 56 height 19
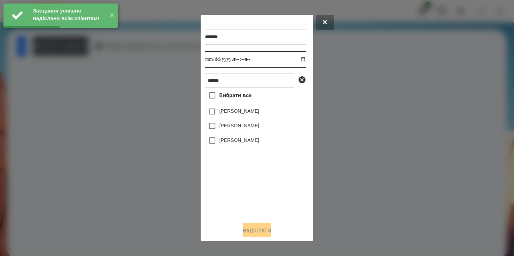
click at [297, 58] on input "datetime-local" at bounding box center [255, 59] width 101 height 17
type input "**********"
click at [250, 174] on div "Вибрати все [PERSON_NAME] [PERSON_NAME] [PERSON_NAME]" at bounding box center [255, 152] width 101 height 128
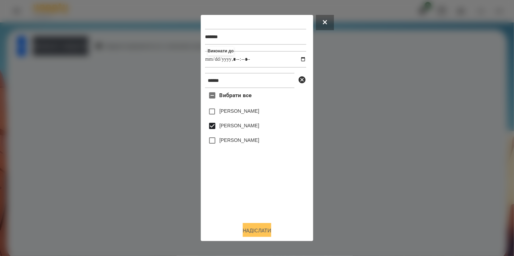
click at [257, 233] on button "Надіслати" at bounding box center [257, 230] width 28 height 15
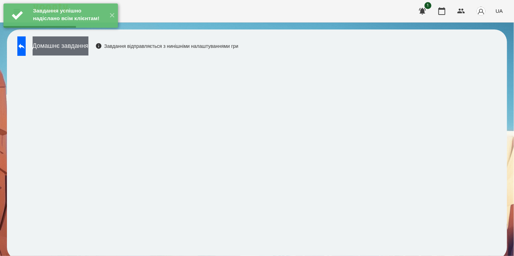
click at [73, 43] on button "Домашнє завдання" at bounding box center [61, 45] width 56 height 19
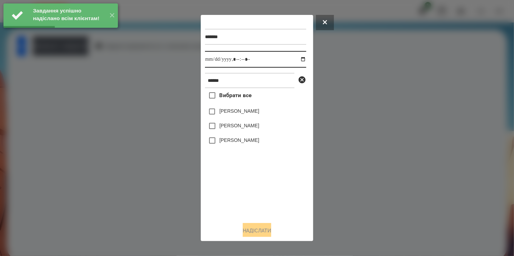
click at [296, 60] on input "datetime-local" at bounding box center [255, 59] width 101 height 17
type input "**********"
drag, startPoint x: 273, startPoint y: 209, endPoint x: 241, endPoint y: 166, distance: 53.5
click at [273, 208] on div "Вибрати все [PERSON_NAME] [PERSON_NAME] [PERSON_NAME]" at bounding box center [255, 152] width 101 height 128
drag, startPoint x: 219, startPoint y: 124, endPoint x: 222, endPoint y: 141, distance: 17.5
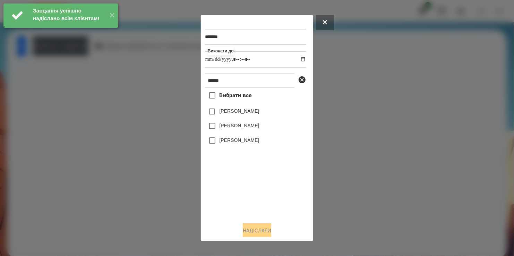
click at [219, 124] on label "[PERSON_NAME]" at bounding box center [239, 125] width 40 height 7
click at [254, 228] on button "Надіслати" at bounding box center [257, 230] width 28 height 15
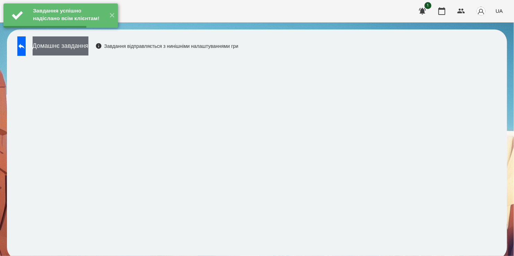
click at [88, 45] on button "Домашнє завдання" at bounding box center [61, 45] width 56 height 19
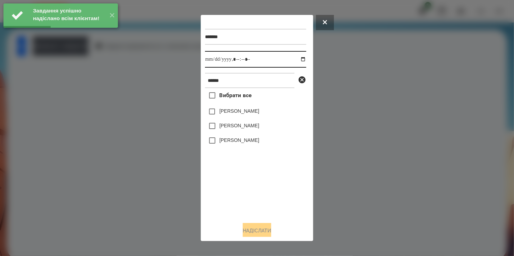
click at [298, 61] on input "datetime-local" at bounding box center [255, 59] width 101 height 17
type input "**********"
drag, startPoint x: 234, startPoint y: 195, endPoint x: 235, endPoint y: 189, distance: 6.3
click at [235, 189] on div "Вибрати все [PERSON_NAME] [PERSON_NAME] [PERSON_NAME]" at bounding box center [255, 152] width 101 height 128
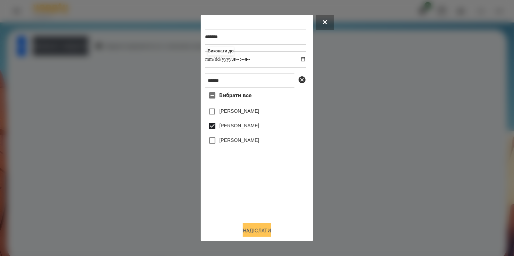
click at [261, 228] on button "Надіслати" at bounding box center [257, 230] width 28 height 15
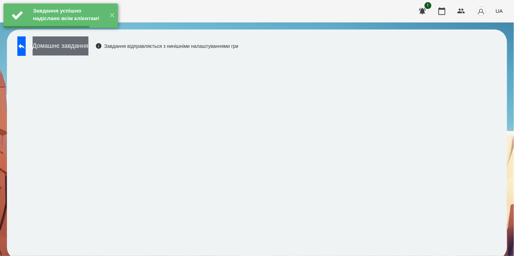
click at [77, 46] on button "Домашнє завдання" at bounding box center [61, 45] width 56 height 19
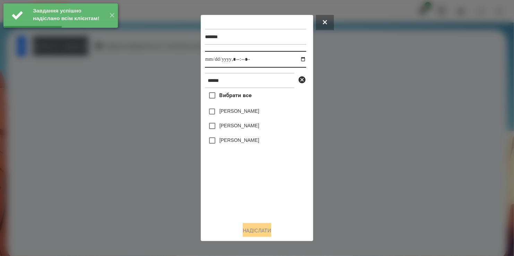
drag, startPoint x: 295, startPoint y: 60, endPoint x: 291, endPoint y: 67, distance: 8.7
click at [295, 60] on input "datetime-local" at bounding box center [255, 59] width 101 height 17
type input "**********"
drag, startPoint x: 225, startPoint y: 199, endPoint x: 222, endPoint y: 161, distance: 38.3
click at [226, 188] on div "Вибрати все [PERSON_NAME] [PERSON_NAME] [PERSON_NAME]" at bounding box center [255, 152] width 101 height 128
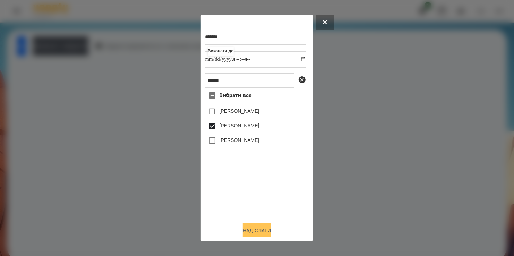
click at [257, 231] on button "Надіслати" at bounding box center [257, 230] width 28 height 15
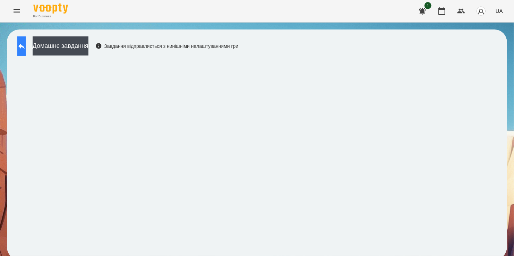
click at [26, 43] on icon at bounding box center [21, 46] width 8 height 8
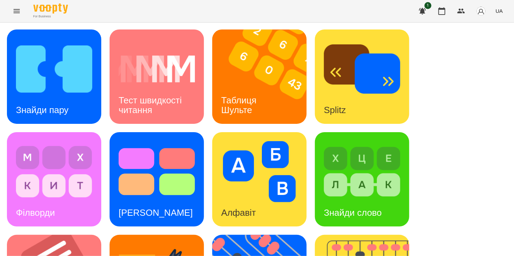
scroll to position [243, 0]
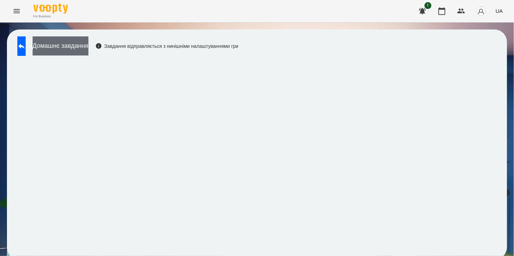
click at [88, 45] on button "Домашнє завдання" at bounding box center [61, 45] width 56 height 19
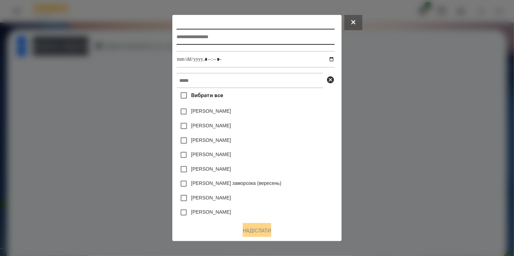
click at [208, 42] on input "text" at bounding box center [255, 37] width 158 height 16
type input "**********"
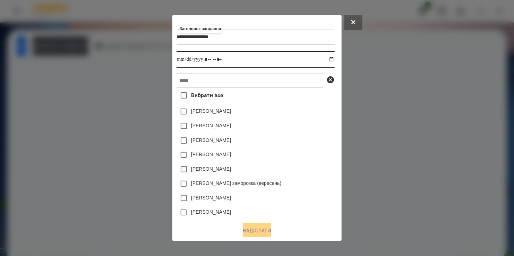
click at [333, 62] on input "datetime-local" at bounding box center [255, 59] width 158 height 17
type input "**********"
click at [316, 147] on div "[PERSON_NAME]" at bounding box center [255, 140] width 158 height 15
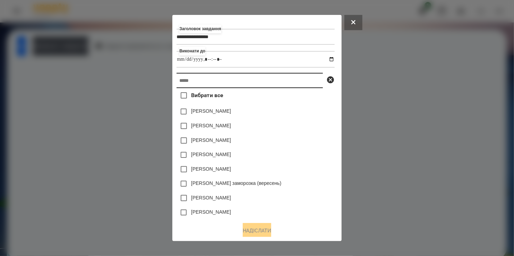
click at [235, 83] on input "text" at bounding box center [249, 80] width 146 height 15
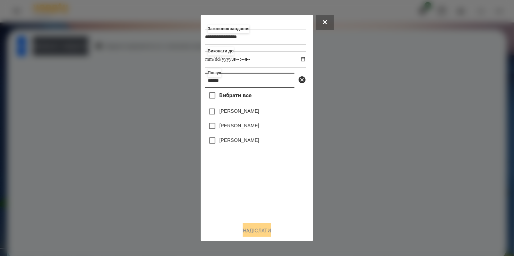
type input "******"
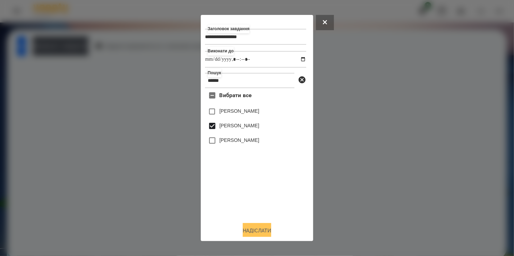
click at [249, 231] on button "Надіслати" at bounding box center [257, 230] width 28 height 15
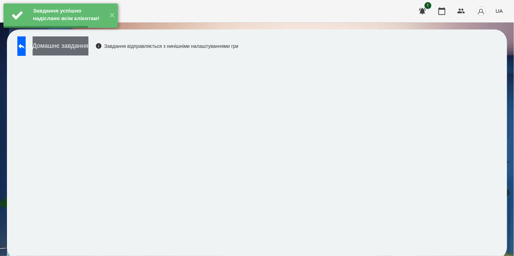
click at [88, 47] on button "Домашнє завдання" at bounding box center [61, 45] width 56 height 19
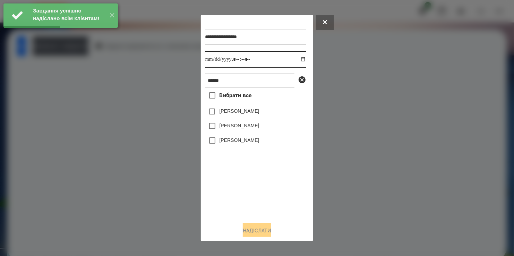
drag, startPoint x: 296, startPoint y: 59, endPoint x: 287, endPoint y: 68, distance: 11.8
click at [295, 61] on input "datetime-local" at bounding box center [255, 59] width 101 height 17
type input "**********"
drag, startPoint x: 218, startPoint y: 209, endPoint x: 223, endPoint y: 175, distance: 34.3
click at [222, 197] on div "Вибрати все [PERSON_NAME] [PERSON_NAME] [PERSON_NAME]" at bounding box center [255, 152] width 101 height 128
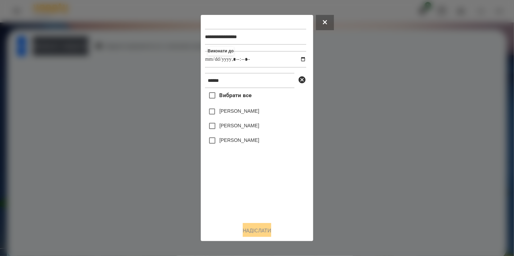
click at [240, 125] on label "[PERSON_NAME]" at bounding box center [239, 125] width 40 height 7
click at [253, 230] on button "Надіслати" at bounding box center [257, 230] width 28 height 15
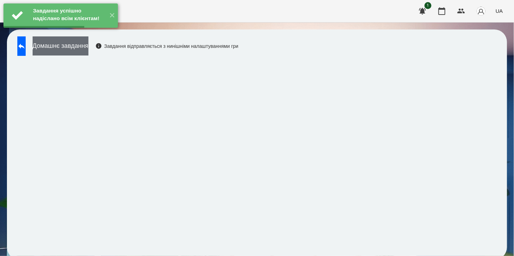
click at [79, 49] on button "Домашнє завдання" at bounding box center [61, 45] width 56 height 19
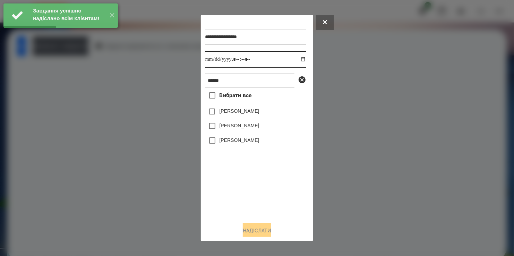
click at [299, 61] on input "datetime-local" at bounding box center [255, 59] width 101 height 17
type input "**********"
drag, startPoint x: 252, startPoint y: 188, endPoint x: 231, endPoint y: 150, distance: 43.2
click at [253, 185] on div "Вибрати все [PERSON_NAME] [PERSON_NAME] [PERSON_NAME]" at bounding box center [255, 152] width 101 height 128
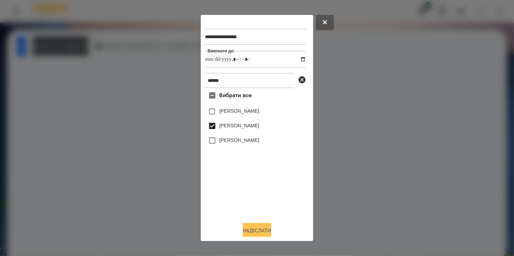
click at [257, 233] on button "Надіслати" at bounding box center [257, 230] width 28 height 15
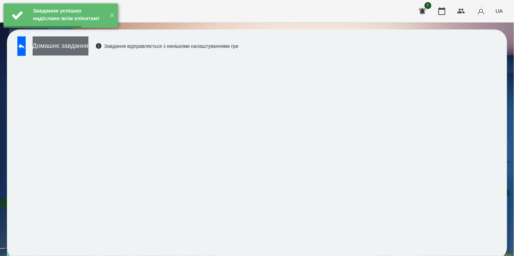
click at [88, 47] on button "Домашнє завдання" at bounding box center [61, 45] width 56 height 19
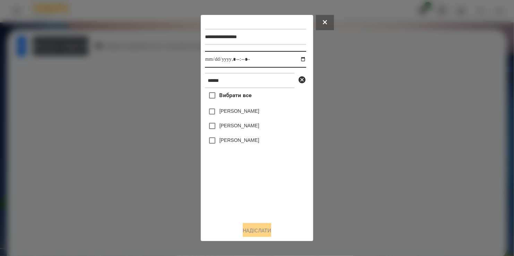
drag, startPoint x: 297, startPoint y: 60, endPoint x: 296, endPoint y: 68, distance: 8.0
click at [297, 61] on input "datetime-local" at bounding box center [255, 59] width 101 height 17
type input "**********"
drag, startPoint x: 241, startPoint y: 192, endPoint x: 236, endPoint y: 169, distance: 24.0
click at [241, 190] on div "Вибрати все [PERSON_NAME] [PERSON_NAME] [PERSON_NAME]" at bounding box center [255, 152] width 101 height 128
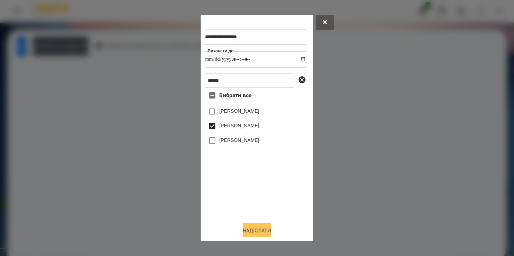
click at [258, 228] on button "Надіслати" at bounding box center [257, 230] width 28 height 15
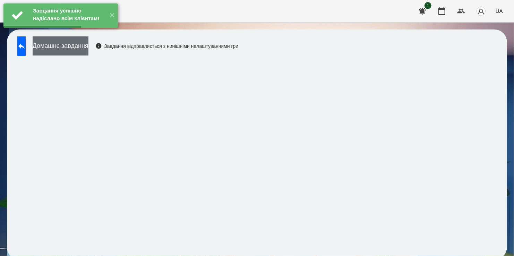
click at [79, 45] on button "Домашнє завдання" at bounding box center [61, 45] width 56 height 19
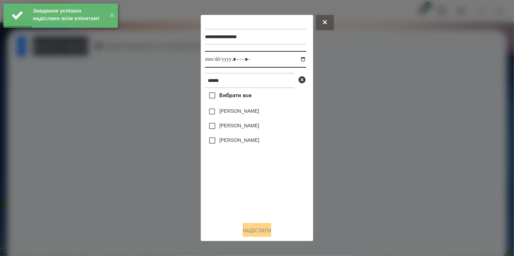
click at [296, 59] on input "datetime-local" at bounding box center [255, 59] width 101 height 17
type input "**********"
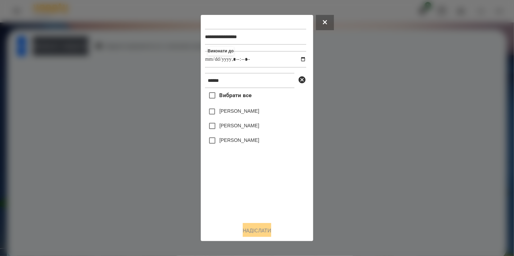
drag, startPoint x: 263, startPoint y: 197, endPoint x: 249, endPoint y: 177, distance: 23.7
click at [263, 195] on div "Вибрати все [PERSON_NAME] [PERSON_NAME] [PERSON_NAME]" at bounding box center [255, 152] width 101 height 128
click at [261, 233] on button "Надіслати" at bounding box center [257, 230] width 28 height 15
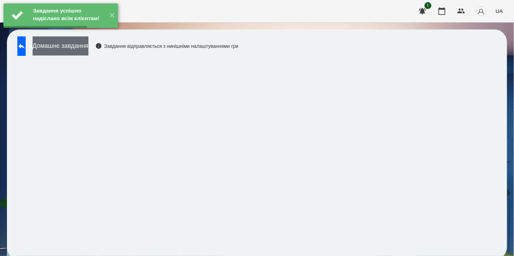
click at [72, 45] on button "Домашнє завдання" at bounding box center [61, 45] width 56 height 19
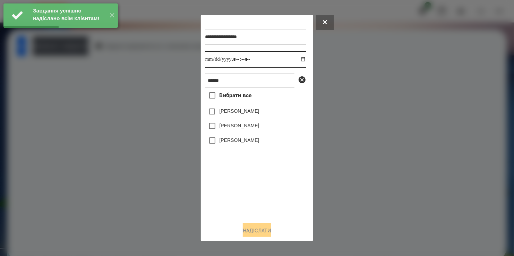
click at [297, 59] on input "datetime-local" at bounding box center [255, 59] width 101 height 17
type input "**********"
drag, startPoint x: 257, startPoint y: 184, endPoint x: 219, endPoint y: 145, distance: 53.7
click at [257, 184] on div "Вибрати все [PERSON_NAME] [PERSON_NAME] [PERSON_NAME]" at bounding box center [255, 152] width 101 height 128
click at [252, 228] on button "Надіслати" at bounding box center [257, 230] width 28 height 15
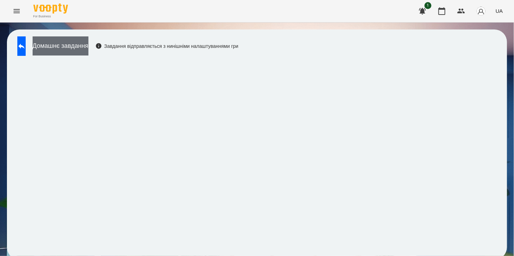
click at [83, 44] on button "Домашнє завдання" at bounding box center [61, 45] width 56 height 19
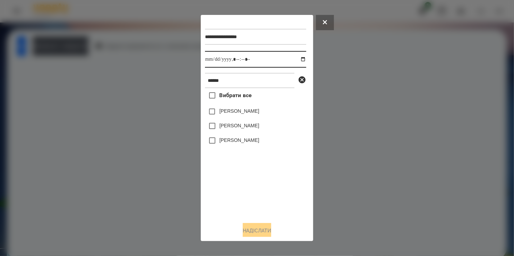
click at [297, 59] on input "datetime-local" at bounding box center [255, 59] width 101 height 17
type input "**********"
drag, startPoint x: 233, startPoint y: 204, endPoint x: 235, endPoint y: 185, distance: 18.8
click at [235, 200] on div "Вибрати все [PERSON_NAME] [PERSON_NAME] [PERSON_NAME]" at bounding box center [255, 152] width 101 height 128
click at [261, 228] on button "Надіслати" at bounding box center [257, 230] width 28 height 15
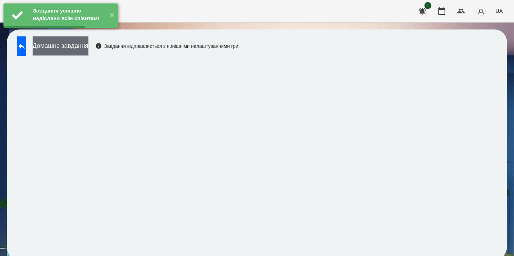
click at [88, 50] on button "Домашнє завдання" at bounding box center [61, 45] width 56 height 19
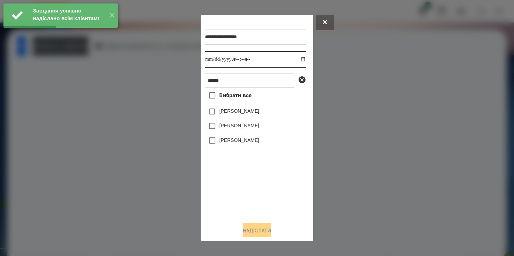
click at [296, 60] on input "datetime-local" at bounding box center [255, 59] width 101 height 17
type input "**********"
drag, startPoint x: 235, startPoint y: 195, endPoint x: 235, endPoint y: 156, distance: 39.2
click at [237, 191] on div "Вибрати все [PERSON_NAME] [PERSON_NAME] [PERSON_NAME]" at bounding box center [255, 152] width 101 height 128
click at [263, 229] on button "Надіслати" at bounding box center [257, 230] width 28 height 15
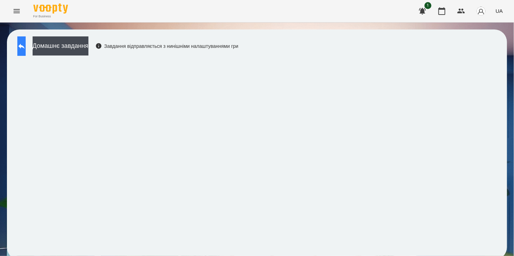
click at [25, 45] on icon at bounding box center [21, 46] width 6 height 5
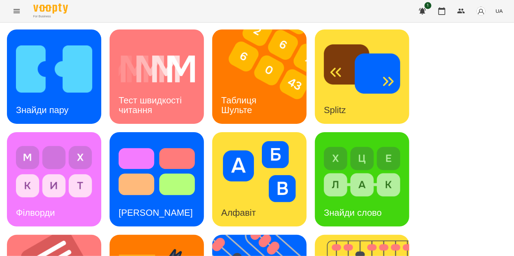
scroll to position [243, 0]
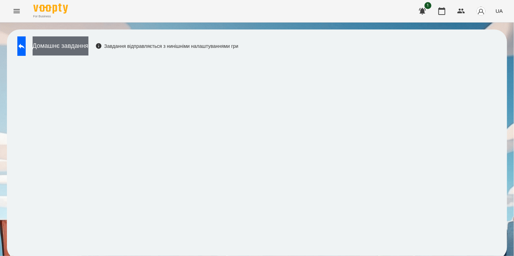
click at [84, 47] on button "Домашнє завдання" at bounding box center [61, 45] width 56 height 19
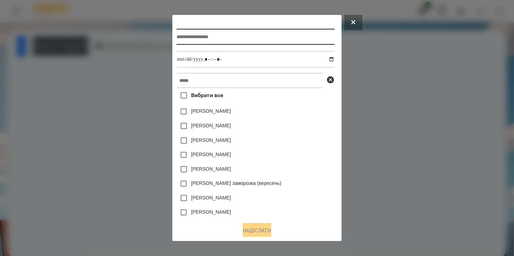
click at [183, 38] on input "text" at bounding box center [255, 37] width 158 height 16
type input "**********"
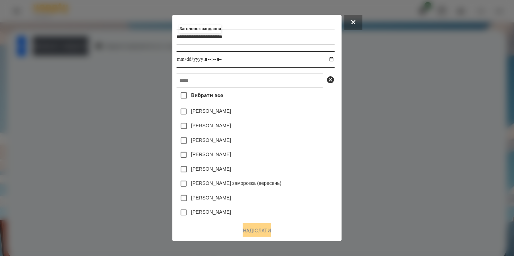
click at [332, 58] on input "datetime-local" at bounding box center [255, 59] width 158 height 17
type input "**********"
drag, startPoint x: 310, startPoint y: 137, endPoint x: 285, endPoint y: 123, distance: 28.9
click at [307, 135] on div "Вибрати все [PERSON_NAME] [PERSON_NAME] [PERSON_NAME] [PERSON_NAME] [PERSON_NAM…" at bounding box center [255, 152] width 158 height 128
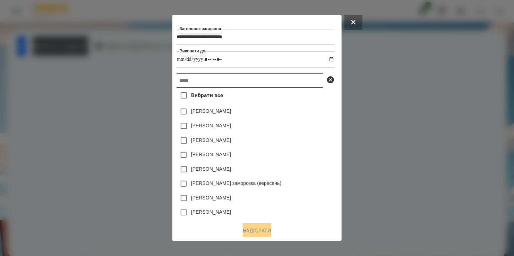
click at [232, 87] on input "text" at bounding box center [249, 80] width 146 height 15
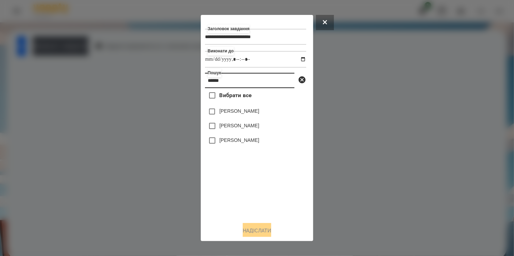
type input "******"
click at [234, 125] on label "[PERSON_NAME]" at bounding box center [239, 125] width 40 height 7
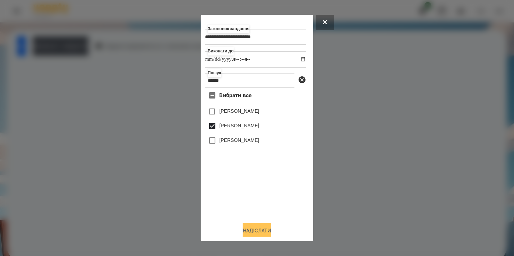
click at [258, 231] on button "Надіслати" at bounding box center [257, 230] width 28 height 15
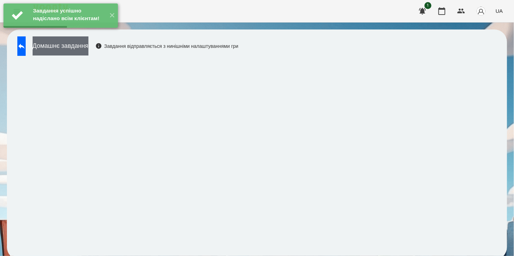
click at [84, 43] on button "Домашнє завдання" at bounding box center [61, 45] width 56 height 19
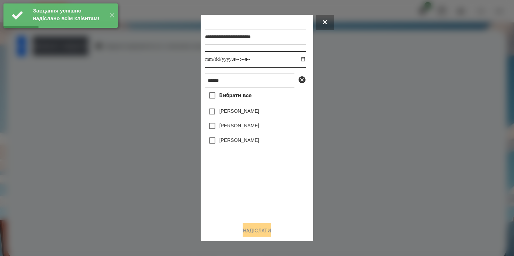
click at [297, 60] on input "datetime-local" at bounding box center [255, 59] width 101 height 17
type input "**********"
drag, startPoint x: 239, startPoint y: 188, endPoint x: 229, endPoint y: 162, distance: 28.0
click at [240, 184] on div "Вибрати все [PERSON_NAME] [PERSON_NAME] [PERSON_NAME]" at bounding box center [255, 152] width 101 height 128
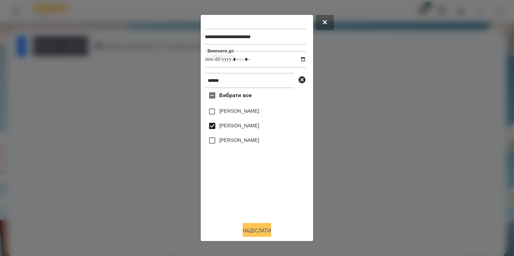
click at [258, 230] on button "Надіслати" at bounding box center [257, 230] width 28 height 15
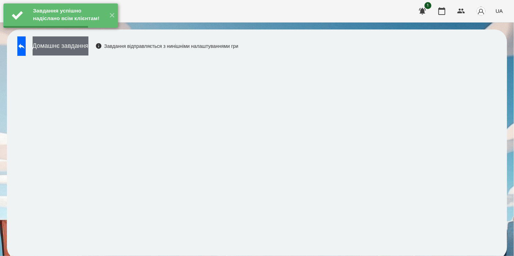
click at [81, 47] on button "Домашнє завдання" at bounding box center [61, 45] width 56 height 19
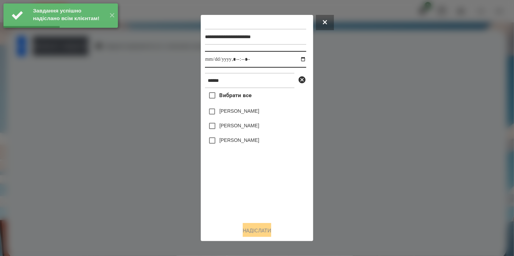
click at [296, 61] on input "datetime-local" at bounding box center [255, 59] width 101 height 17
type input "**********"
drag, startPoint x: 241, startPoint y: 185, endPoint x: 242, endPoint y: 180, distance: 5.6
click at [242, 180] on div "Вибрати все [PERSON_NAME] [PERSON_NAME] [PERSON_NAME]" at bounding box center [255, 152] width 101 height 128
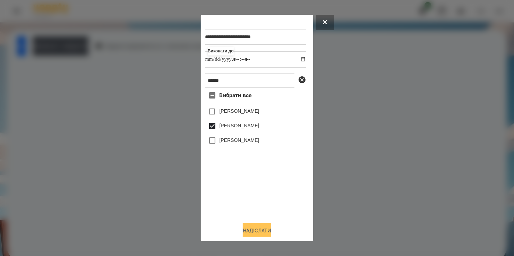
click at [261, 233] on button "Надіслати" at bounding box center [257, 230] width 28 height 15
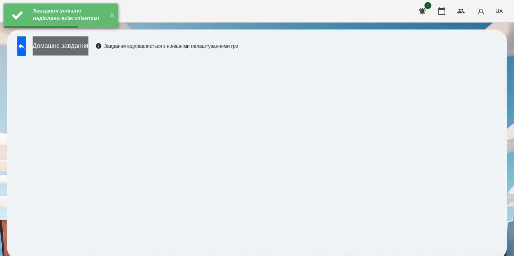
click at [88, 51] on button "Домашнє завдання" at bounding box center [61, 45] width 56 height 19
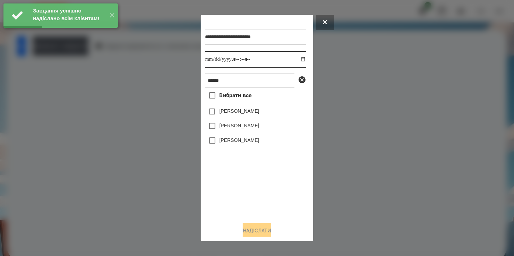
click at [297, 61] on input "datetime-local" at bounding box center [255, 59] width 101 height 17
type input "**********"
drag, startPoint x: 244, startPoint y: 185, endPoint x: 220, endPoint y: 140, distance: 50.2
click at [245, 181] on div "Вибрати все [PERSON_NAME] [PERSON_NAME] [PERSON_NAME]" at bounding box center [255, 152] width 101 height 128
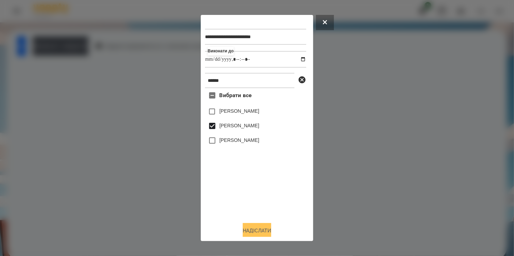
click at [255, 229] on button "Надіслати" at bounding box center [257, 230] width 28 height 15
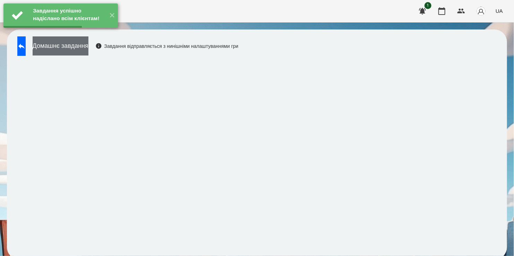
click at [80, 45] on button "Домашнє завдання" at bounding box center [61, 45] width 56 height 19
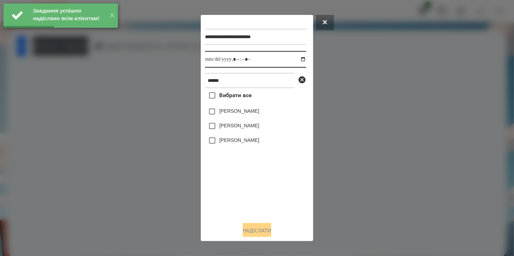
drag, startPoint x: 297, startPoint y: 59, endPoint x: 294, endPoint y: 67, distance: 9.2
click at [296, 59] on input "datetime-local" at bounding box center [255, 59] width 101 height 17
type input "**********"
drag, startPoint x: 240, startPoint y: 205, endPoint x: 244, endPoint y: 185, distance: 19.9
click at [242, 201] on div "Вибрати все [PERSON_NAME] [PERSON_NAME] [PERSON_NAME]" at bounding box center [255, 152] width 101 height 128
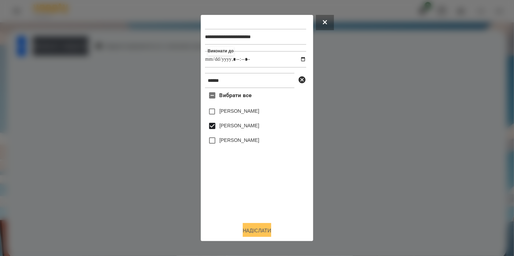
click at [268, 232] on button "Надіслати" at bounding box center [257, 230] width 28 height 15
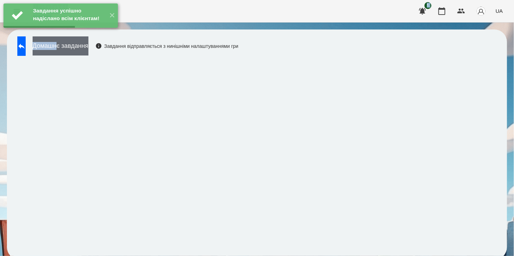
click at [78, 43] on div "Завдання успішно надіслано всім клієнтам! ✕ For Business 1 UA Домашнє завдання …" at bounding box center [257, 133] width 514 height 267
click at [77, 44] on button "Домашнє завдання" at bounding box center [61, 45] width 56 height 19
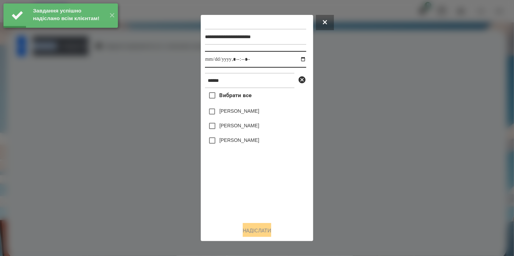
click at [297, 61] on input "datetime-local" at bounding box center [255, 59] width 101 height 17
type input "**********"
drag, startPoint x: 262, startPoint y: 187, endPoint x: 257, endPoint y: 170, distance: 17.5
click at [262, 185] on div "Вибрати все [PERSON_NAME] [PERSON_NAME] [PERSON_NAME]" at bounding box center [255, 152] width 101 height 128
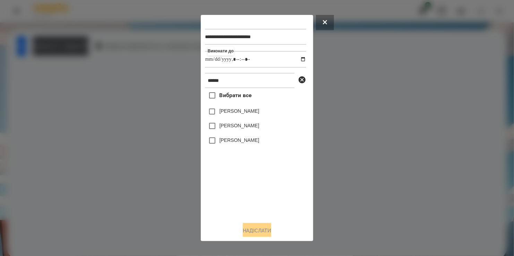
click at [223, 127] on label "[PERSON_NAME]" at bounding box center [239, 125] width 40 height 7
click at [263, 230] on button "Надіслати" at bounding box center [257, 230] width 28 height 15
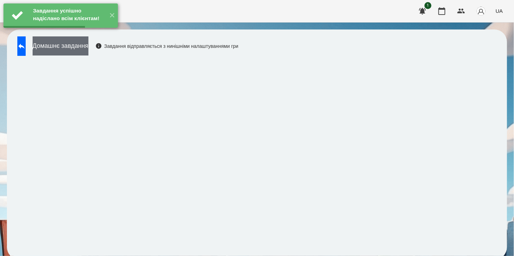
click at [86, 43] on button "Домашнє завдання" at bounding box center [61, 45] width 56 height 19
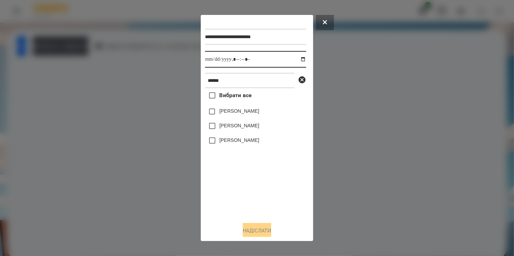
drag, startPoint x: 296, startPoint y: 59, endPoint x: 292, endPoint y: 65, distance: 7.2
click at [296, 59] on input "datetime-local" at bounding box center [255, 59] width 101 height 17
type input "**********"
drag, startPoint x: 232, startPoint y: 197, endPoint x: 231, endPoint y: 185, distance: 11.5
click at [232, 192] on div "Вибрати все [PERSON_NAME] [PERSON_NAME] [PERSON_NAME]" at bounding box center [255, 152] width 101 height 128
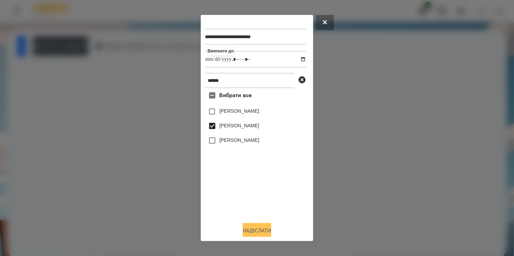
click at [255, 229] on button "Надіслати" at bounding box center [257, 230] width 28 height 15
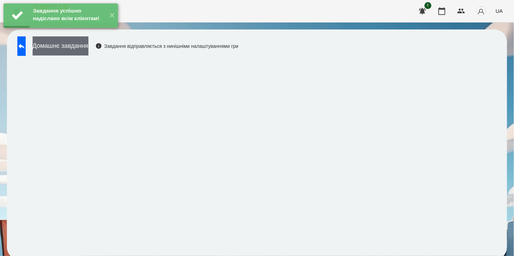
click at [76, 47] on button "Домашнє завдання" at bounding box center [61, 45] width 56 height 19
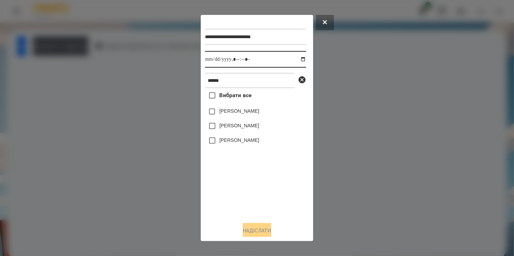
click at [297, 59] on input "datetime-local" at bounding box center [255, 59] width 101 height 17
type input "**********"
drag, startPoint x: 267, startPoint y: 195, endPoint x: 260, endPoint y: 182, distance: 14.4
click at [267, 194] on div "Вибрати все [PERSON_NAME] [PERSON_NAME] [PERSON_NAME]" at bounding box center [255, 152] width 101 height 128
click at [255, 228] on button "Надіслати" at bounding box center [257, 230] width 28 height 15
